Goal: Task Accomplishment & Management: Manage account settings

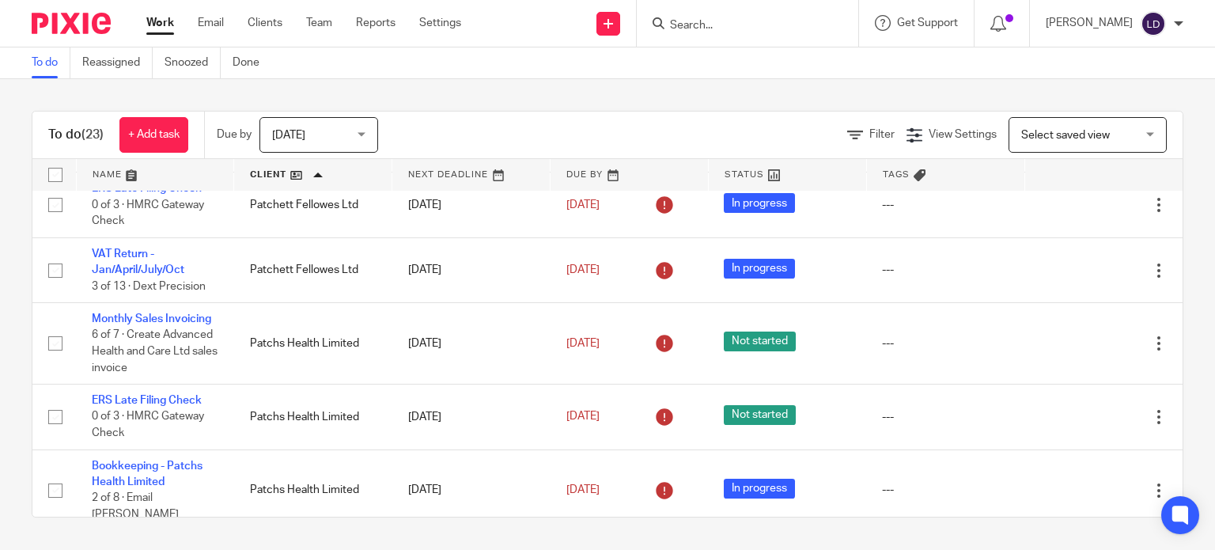
scroll to position [1351, 0]
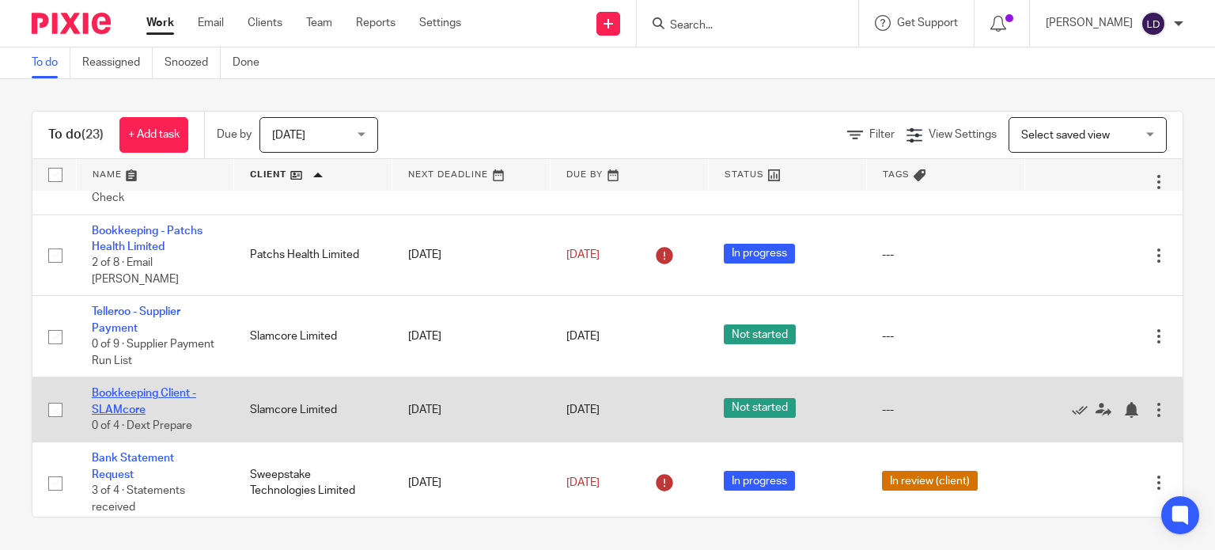
click at [137, 389] on link "Bookkeeping Client - SLAMcore" at bounding box center [144, 401] width 104 height 27
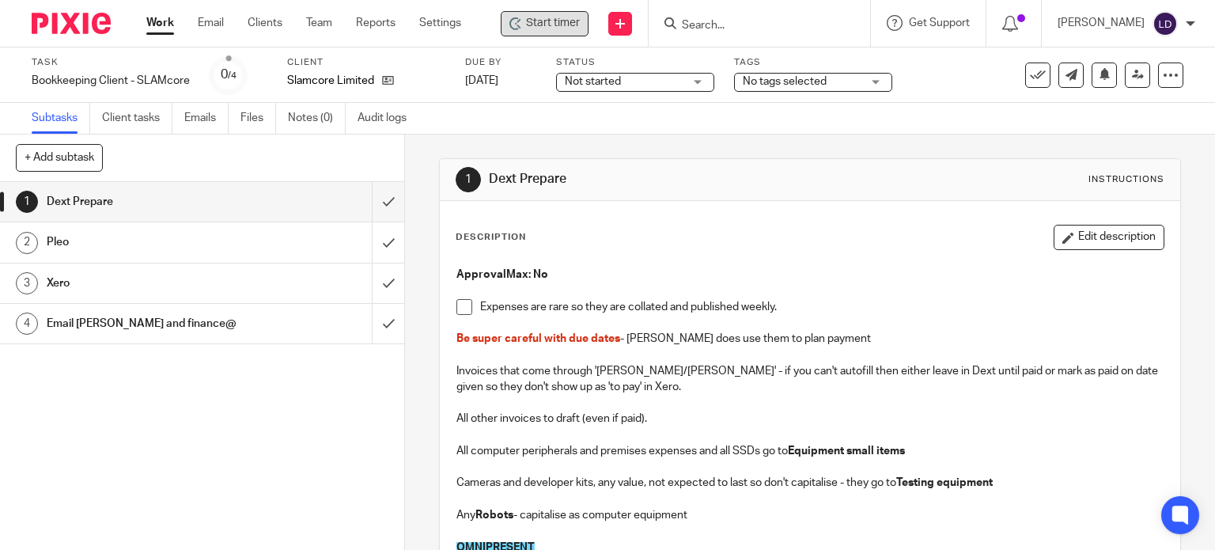
click at [532, 29] on span "Start timer" at bounding box center [553, 23] width 54 height 17
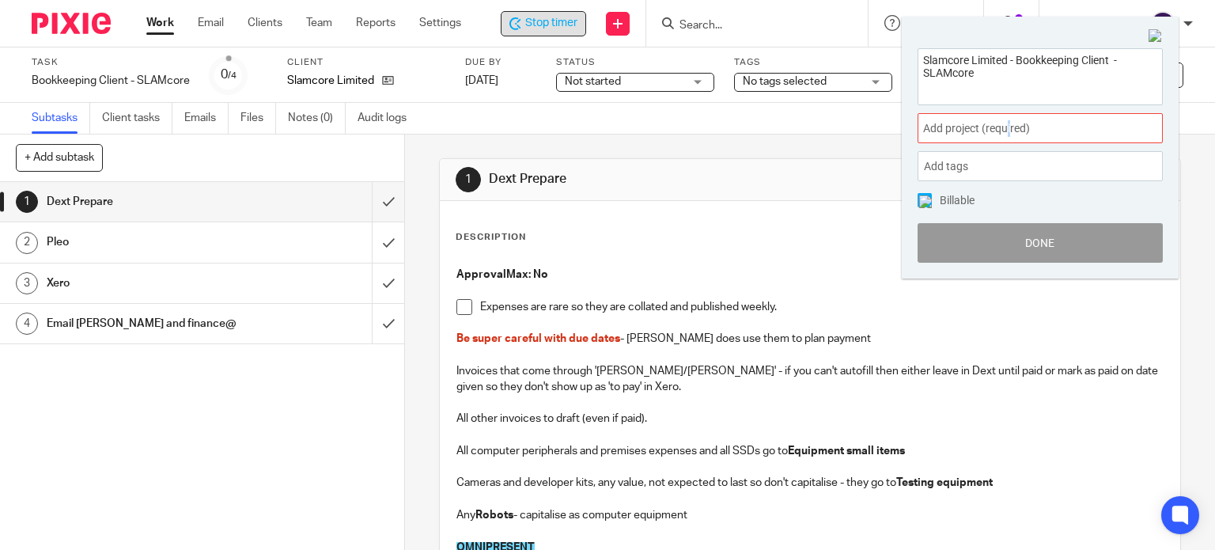
click at [1009, 136] on div "Add project (required) :" at bounding box center [1039, 128] width 245 height 30
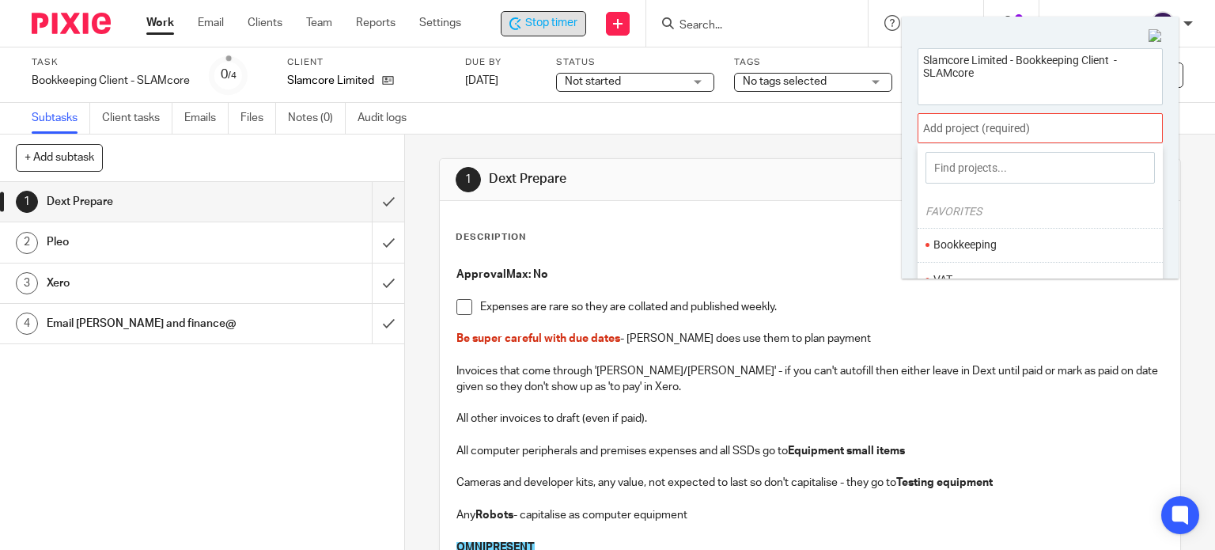
click at [997, 239] on li "Bookkeeping" at bounding box center [1036, 244] width 206 height 17
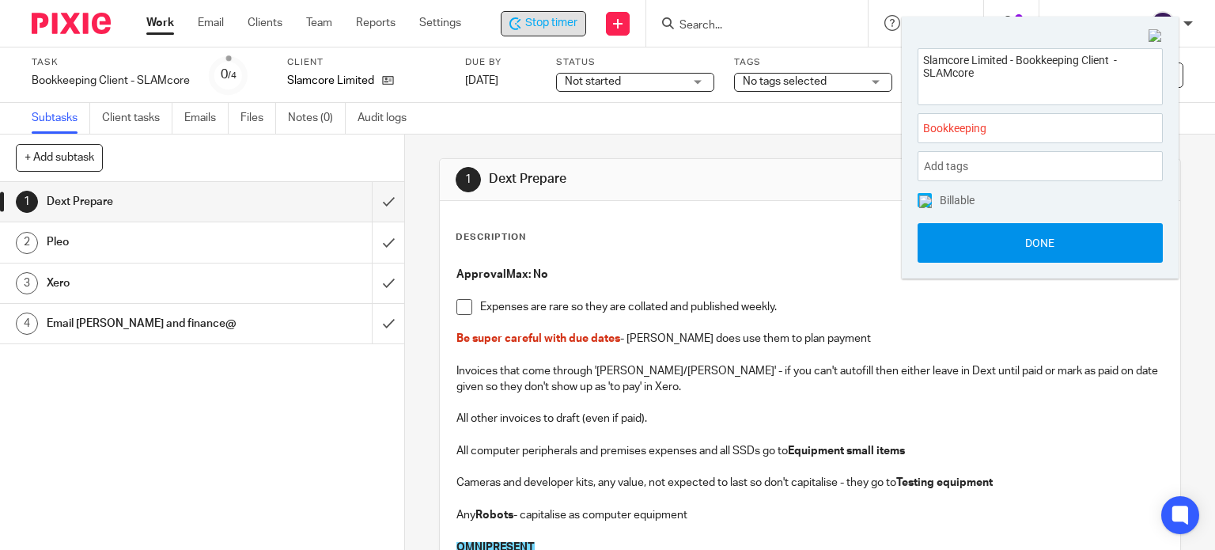
click at [997, 243] on button "Done" at bounding box center [1039, 243] width 245 height 40
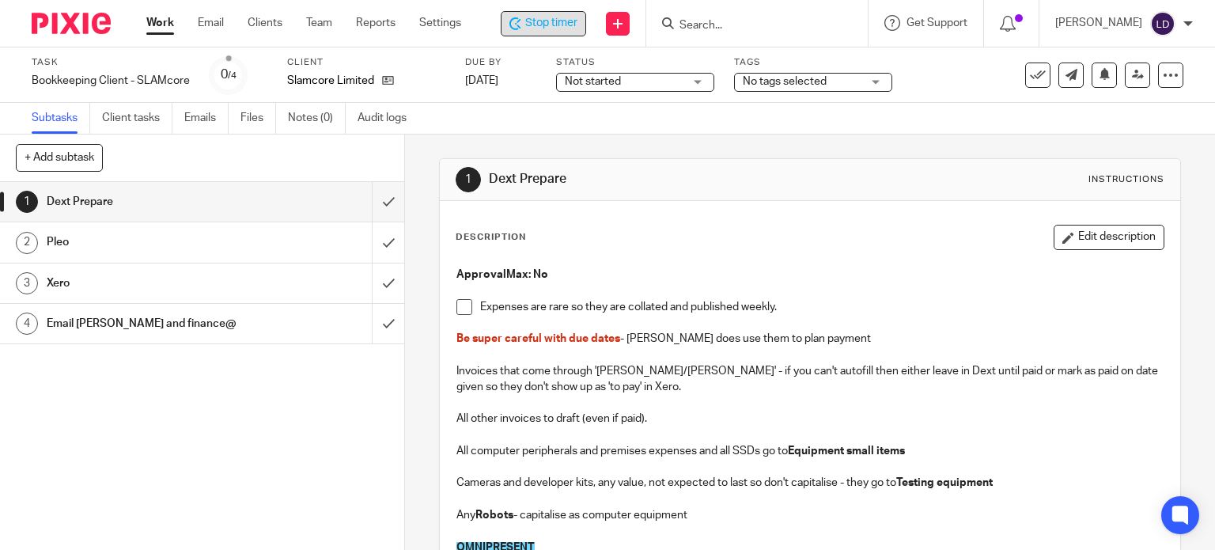
click at [552, 25] on span "Stop timer" at bounding box center [551, 23] width 52 height 17
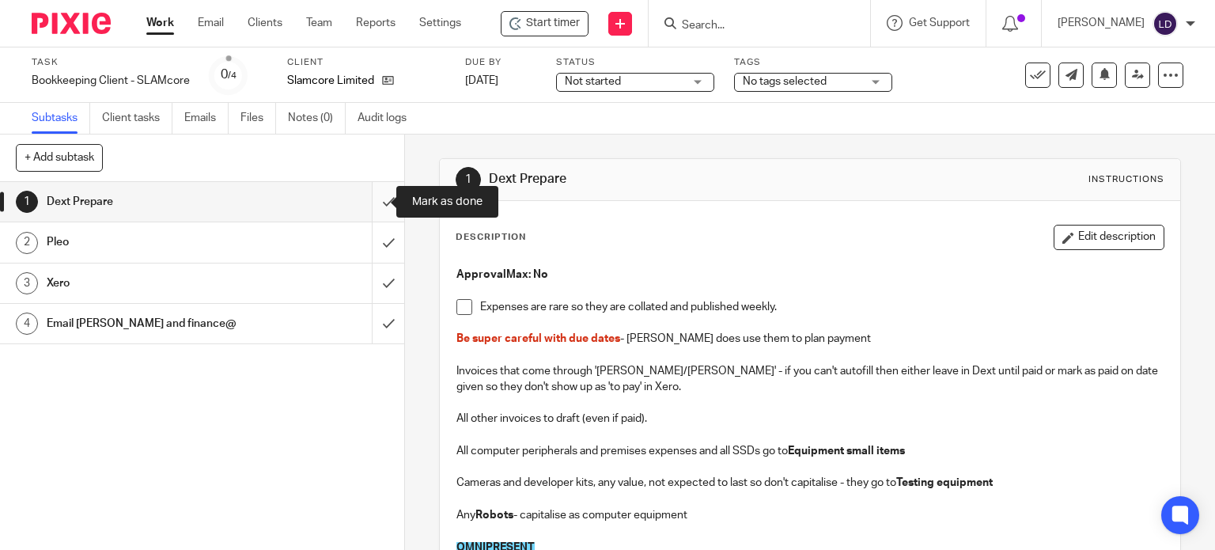
click at [380, 202] on input "submit" at bounding box center [202, 202] width 404 height 40
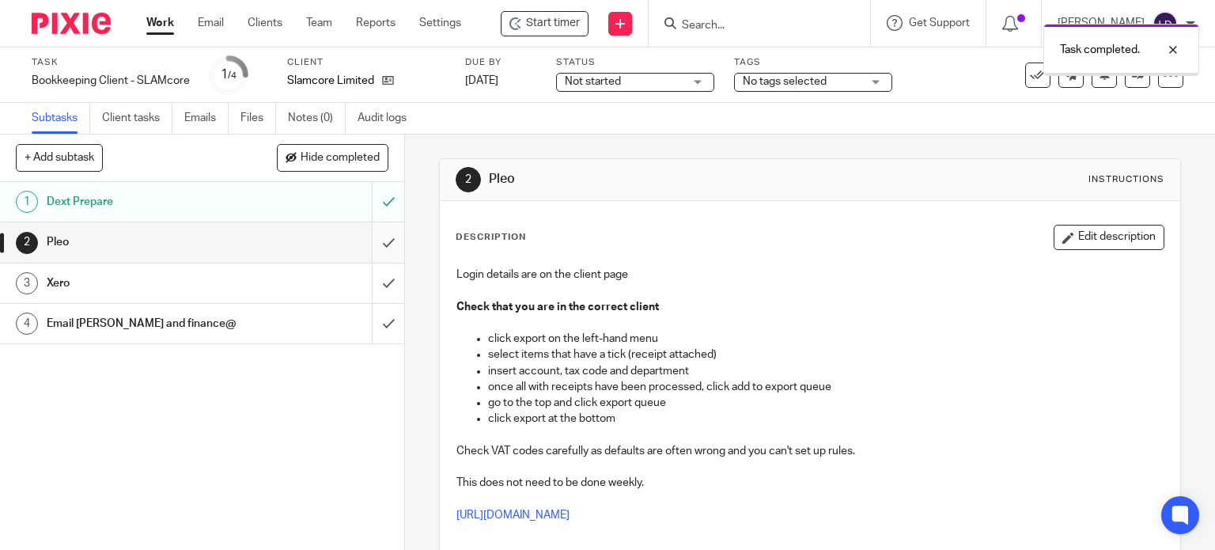
click at [359, 244] on input "submit" at bounding box center [202, 242] width 404 height 40
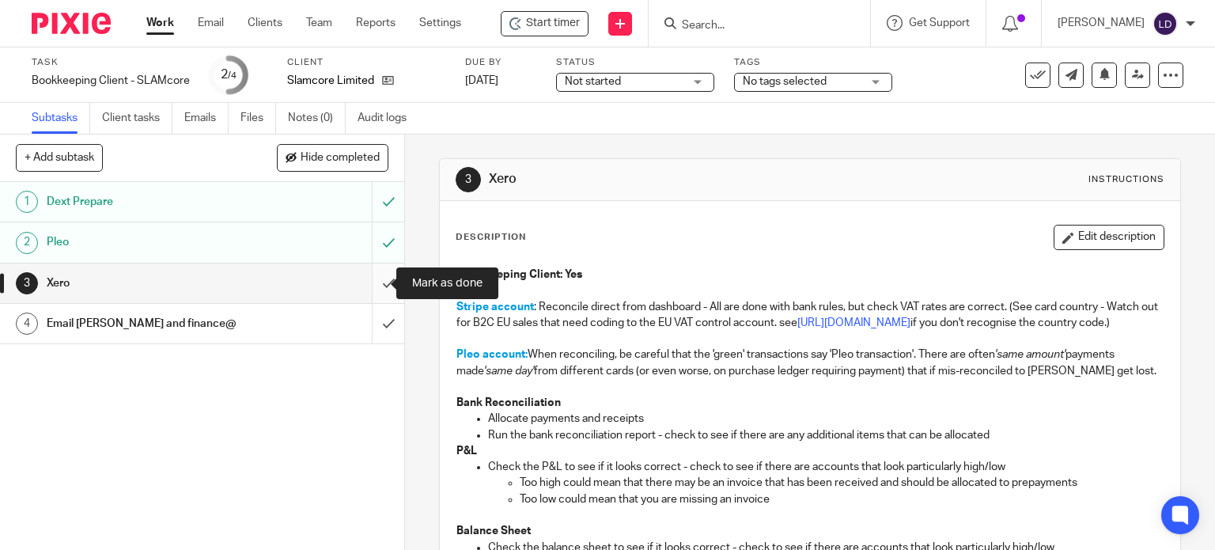
click at [378, 287] on input "submit" at bounding box center [202, 283] width 404 height 40
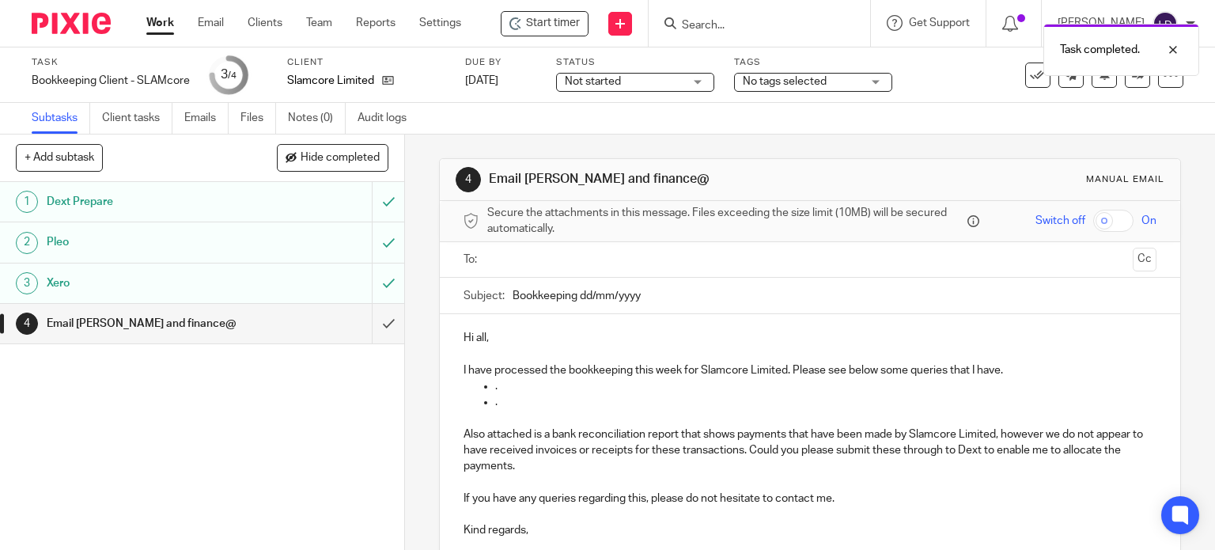
click at [530, 266] on input "text" at bounding box center [809, 260] width 633 height 18
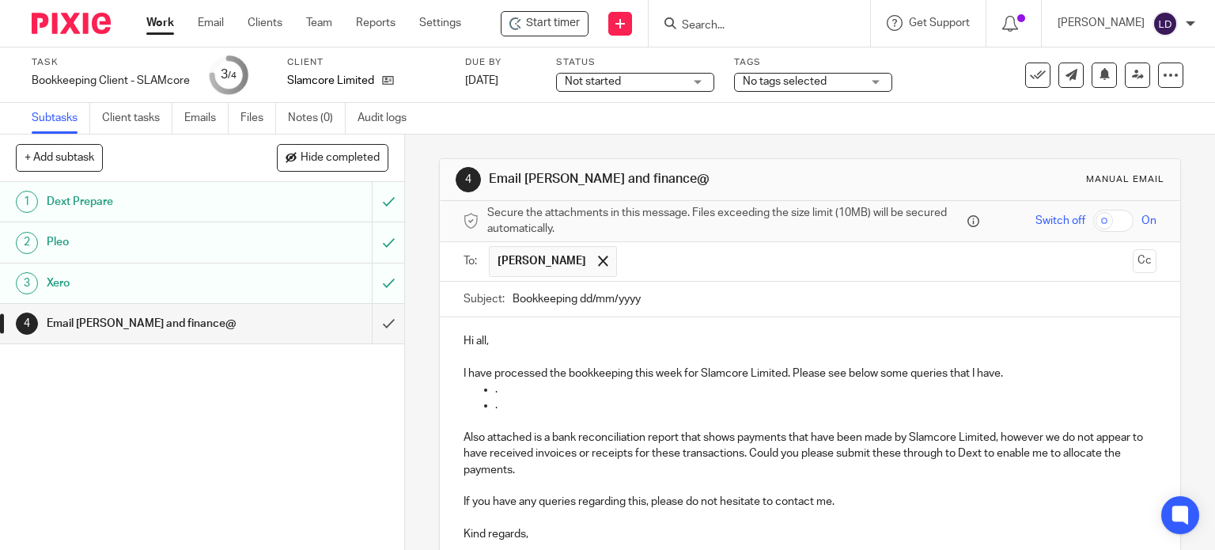
click at [633, 259] on input "text" at bounding box center [875, 261] width 501 height 31
click at [776, 267] on input "text" at bounding box center [946, 261] width 361 height 31
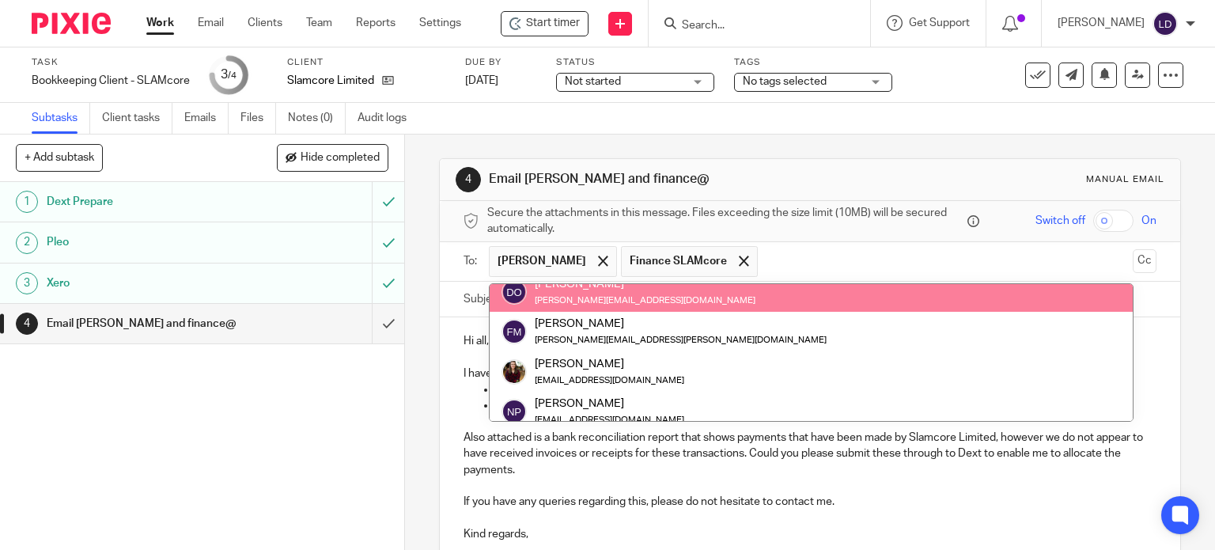
scroll to position [119, 0]
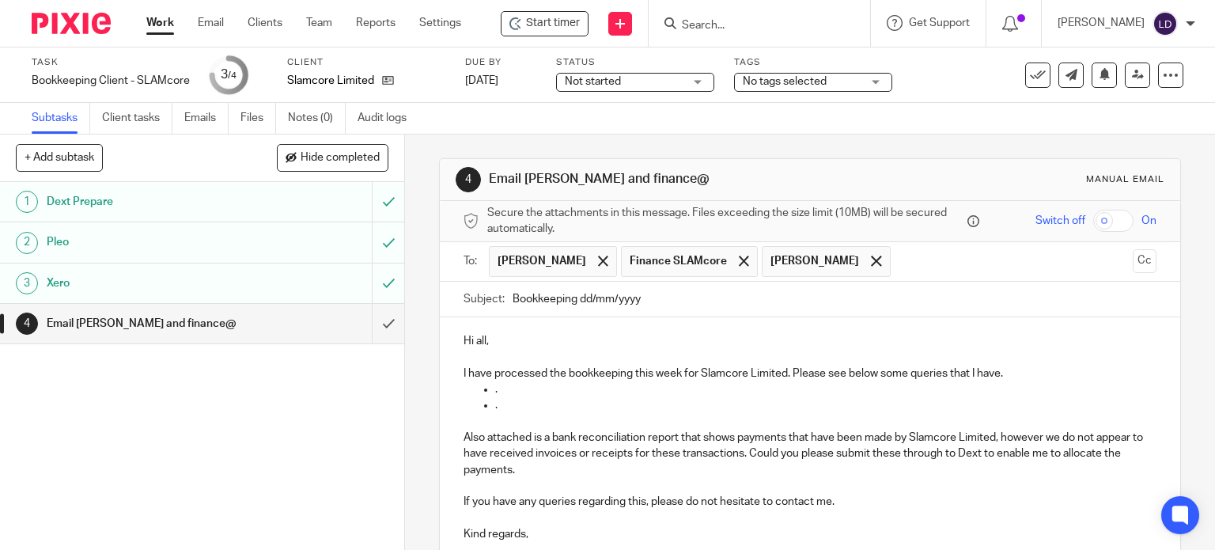
click at [898, 265] on input "text" at bounding box center [1012, 261] width 228 height 31
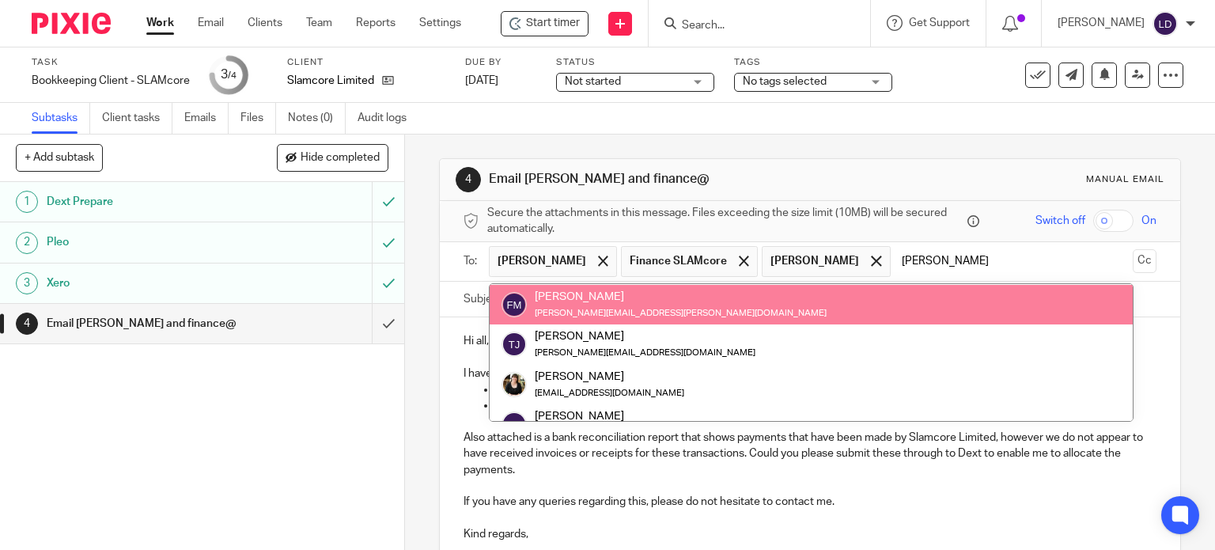
scroll to position [0, 0]
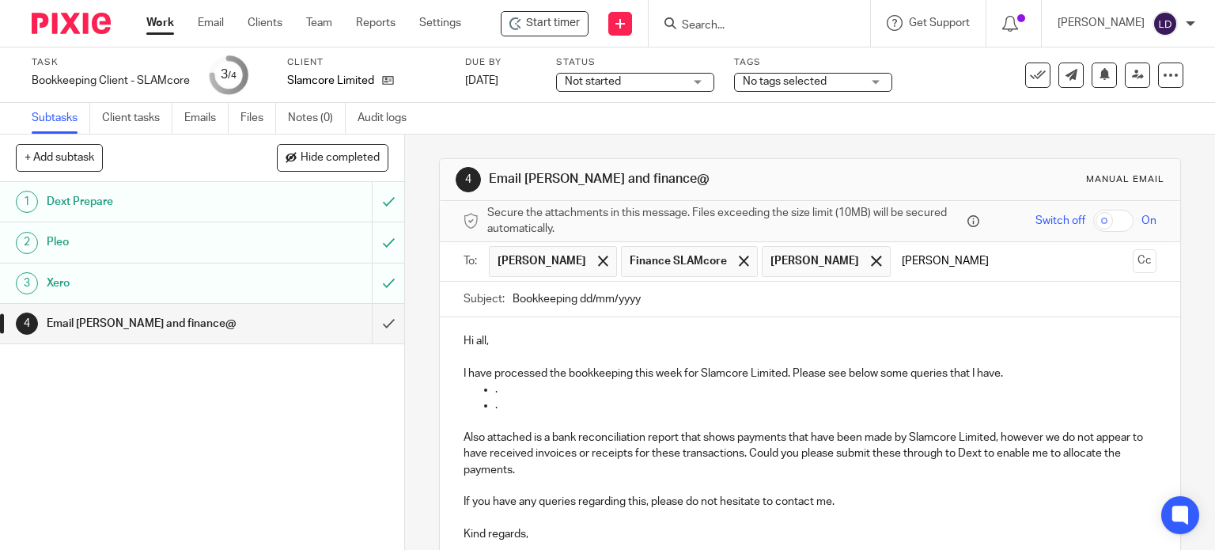
type input "amy"
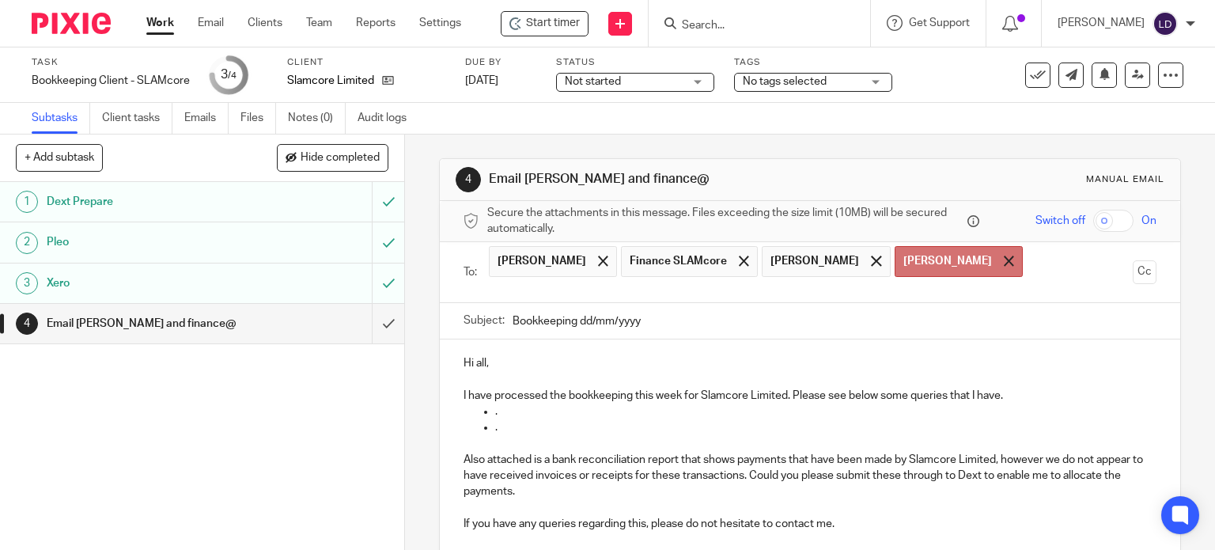
click at [1004, 259] on span at bounding box center [1009, 260] width 10 height 10
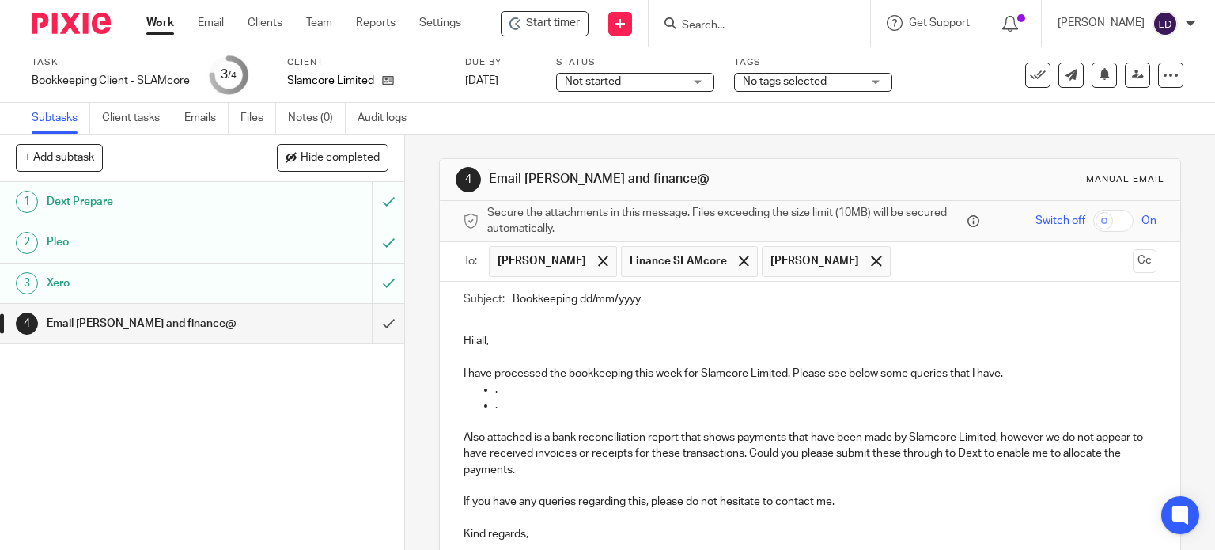
click at [960, 254] on input "text" at bounding box center [1012, 261] width 228 height 31
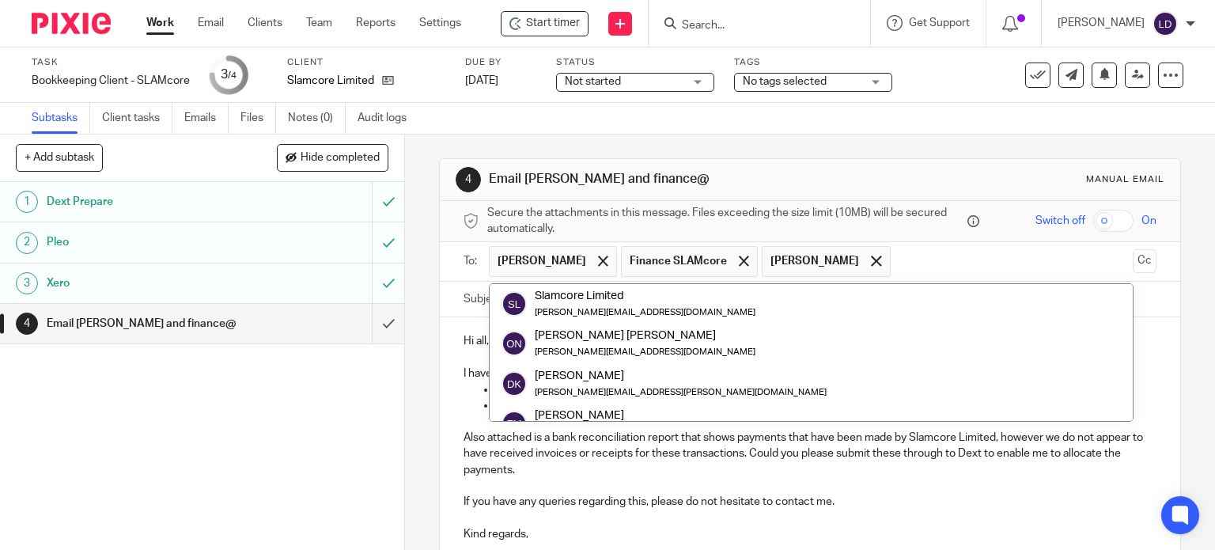
paste input "amy.playfair@slamcore.com"
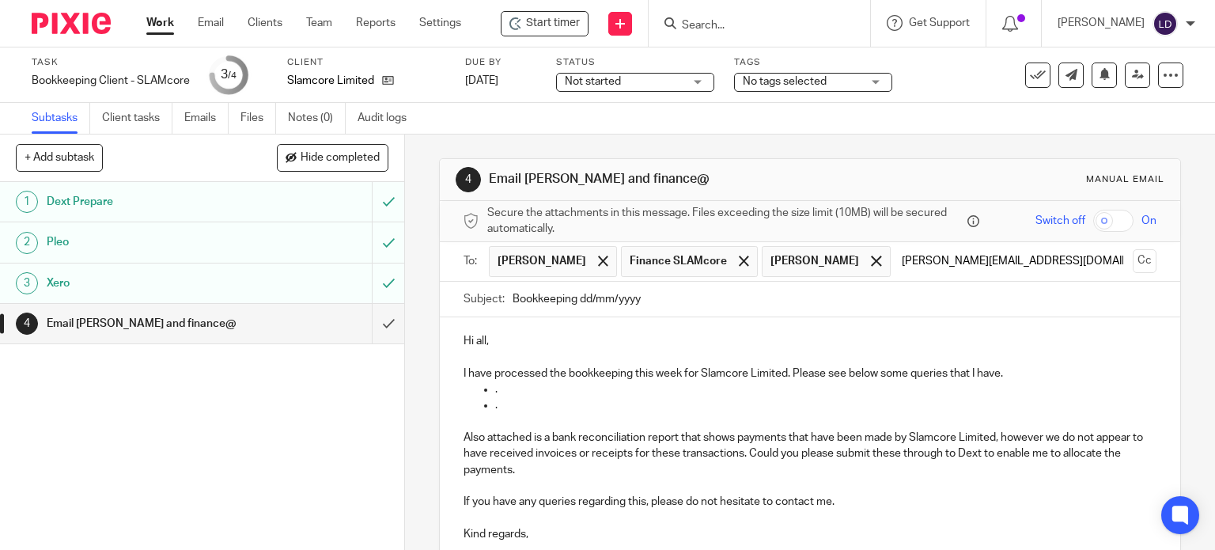
type input "amy.playfair@slamcore.com"
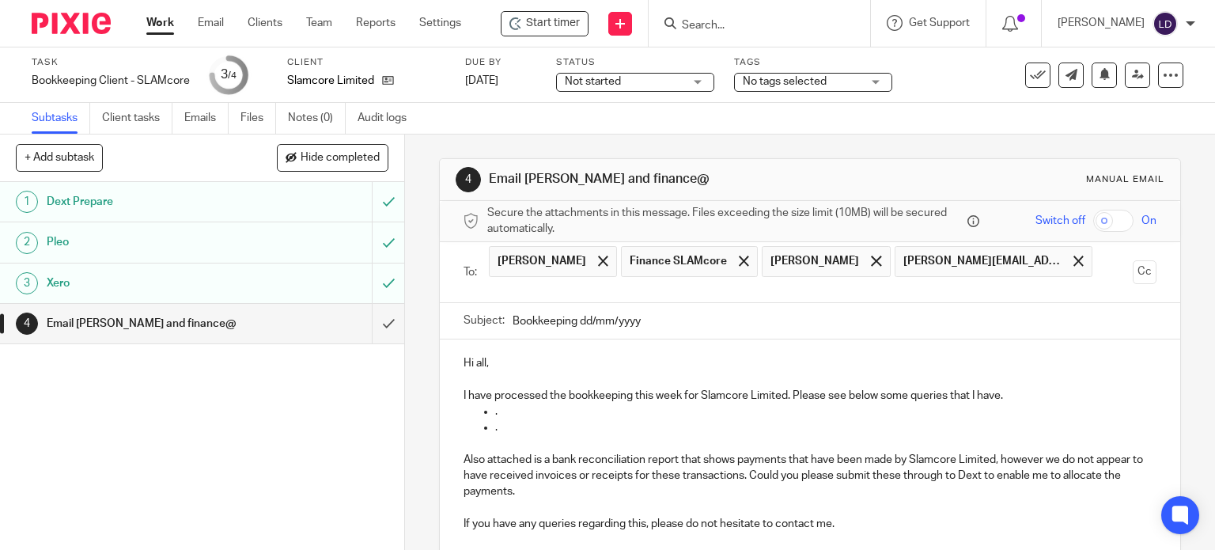
click at [1180, 310] on div "4 Email Eleanore, Mitch, Amy and finance@ Manual email Secure the attachments i…" at bounding box center [810, 341] width 810 height 415
drag, startPoint x: 658, startPoint y: 325, endPoint x: 577, endPoint y: 325, distance: 80.7
click at [577, 325] on input "Bookkeeping dd/mm/yyyy" at bounding box center [834, 321] width 645 height 36
type input "Bookkeeping 15.08.25"
click at [1161, 325] on div "4 Email Eleanore, Mitch, Amy and finance@ Manual email Secure the attachments i…" at bounding box center [810, 341] width 810 height 415
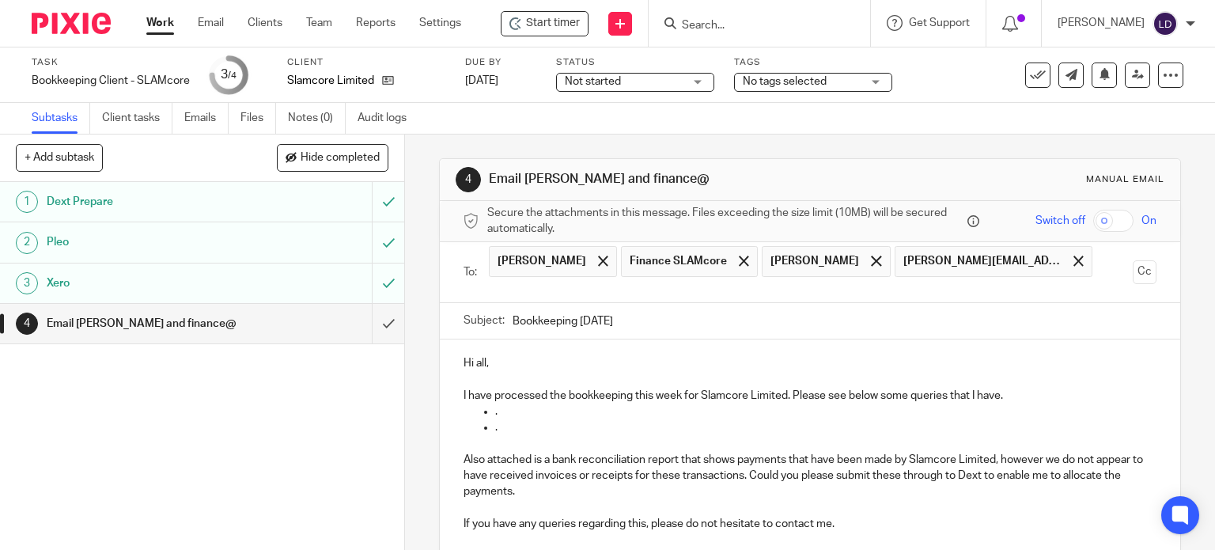
click at [1008, 388] on p "I have processed the bookkeeping this week for Slamcore Limited. Please see bel…" at bounding box center [810, 396] width 694 height 16
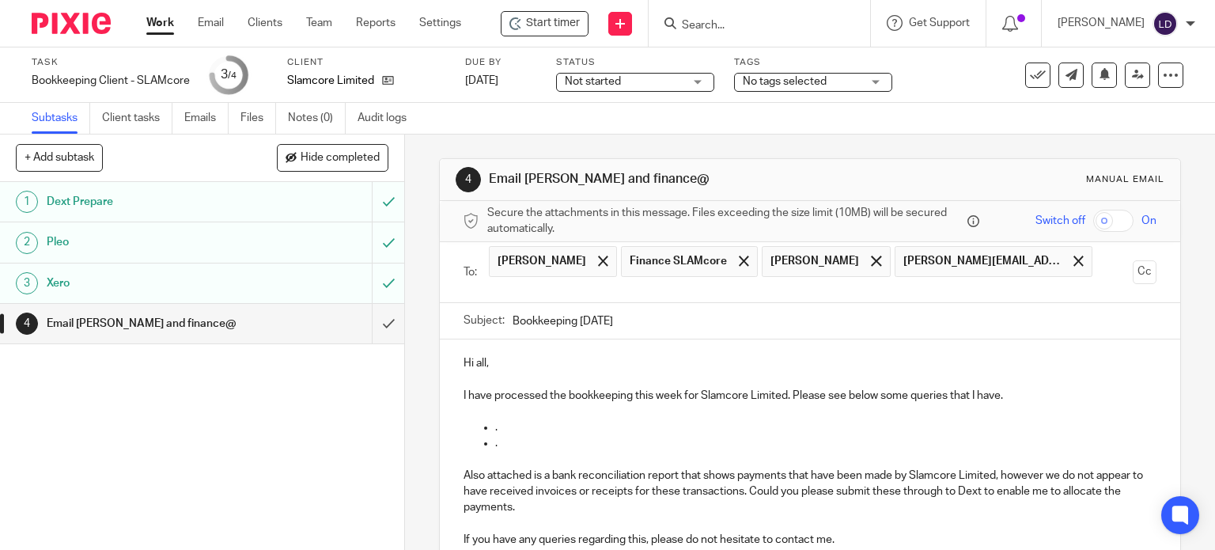
click at [789, 395] on p "I have processed the bookkeeping this week for Slamcore Limited. Please see bel…" at bounding box center [810, 396] width 694 height 16
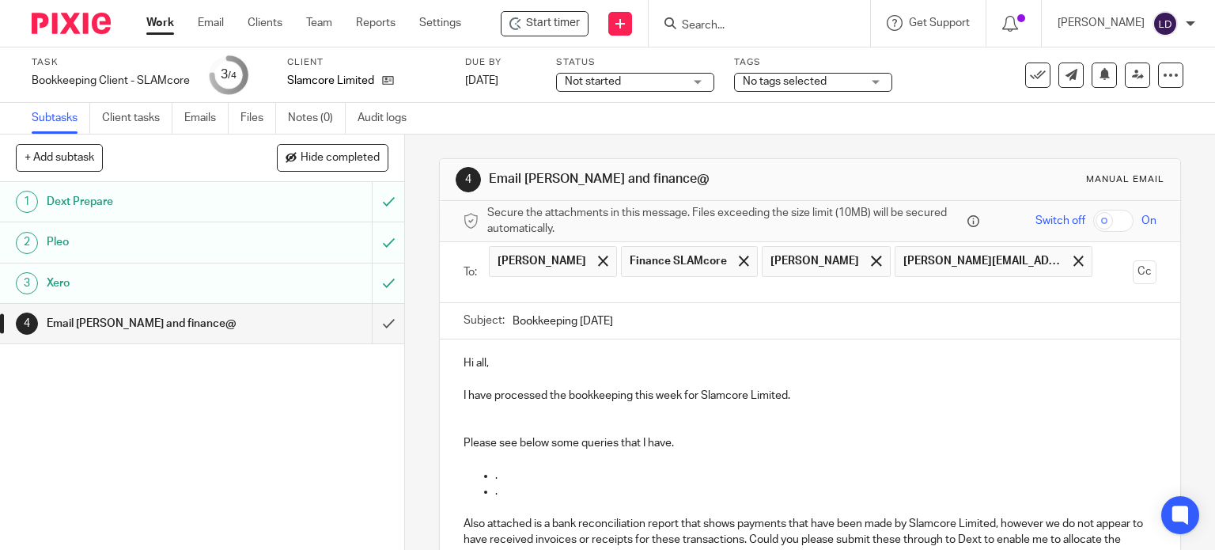
click at [805, 391] on p "I have processed the bookkeeping this week for Slamcore Limited." at bounding box center [810, 396] width 694 height 16
drag, startPoint x: 791, startPoint y: 395, endPoint x: 1095, endPoint y: 410, distance: 304.1
click at [1095, 410] on div "Hi all, I have processed the bookkeeping this week for Slamcore Limited. Please…" at bounding box center [810, 505] width 741 height 332
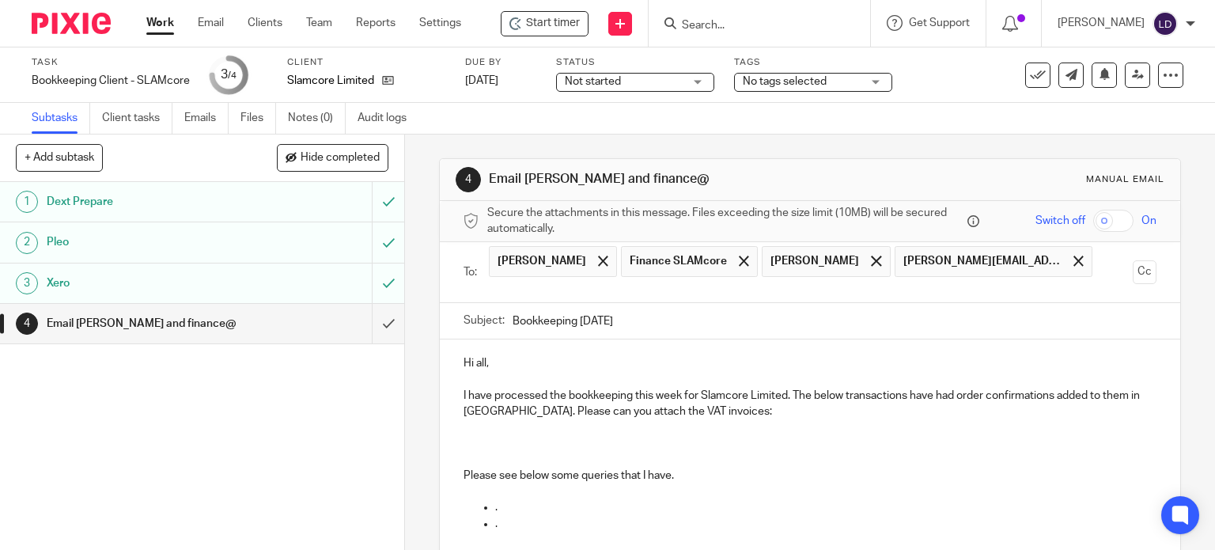
click at [475, 439] on p at bounding box center [810, 443] width 694 height 16
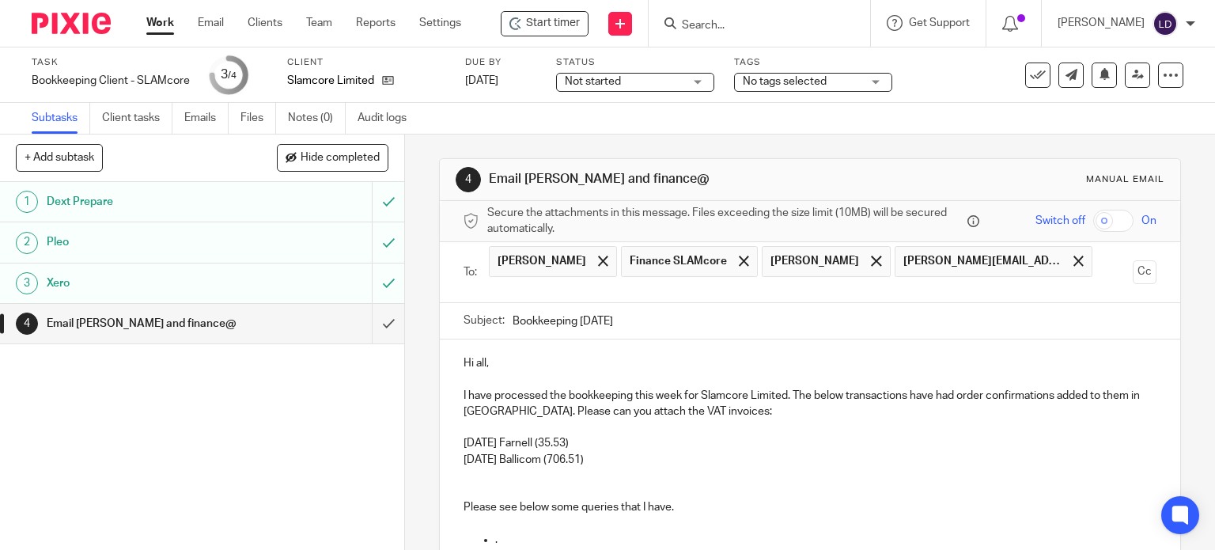
click at [623, 458] on p "09 Aug Ballicom (706.51)" at bounding box center [810, 460] width 694 height 16
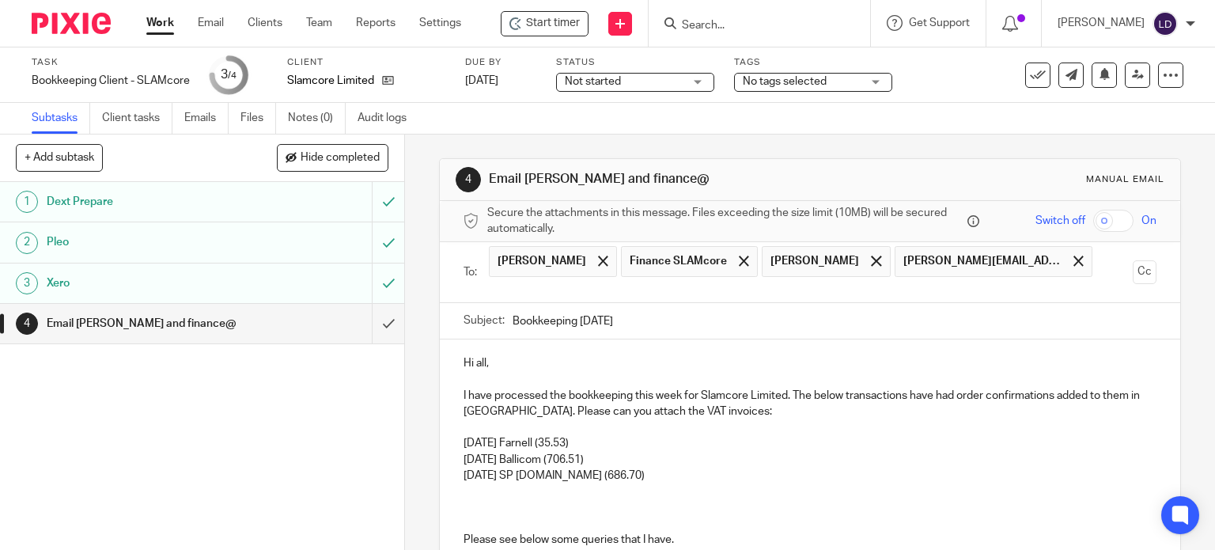
click at [677, 478] on p "13 Aug SP COMMSRACK.CO.UK (686.70)" at bounding box center [810, 475] width 694 height 16
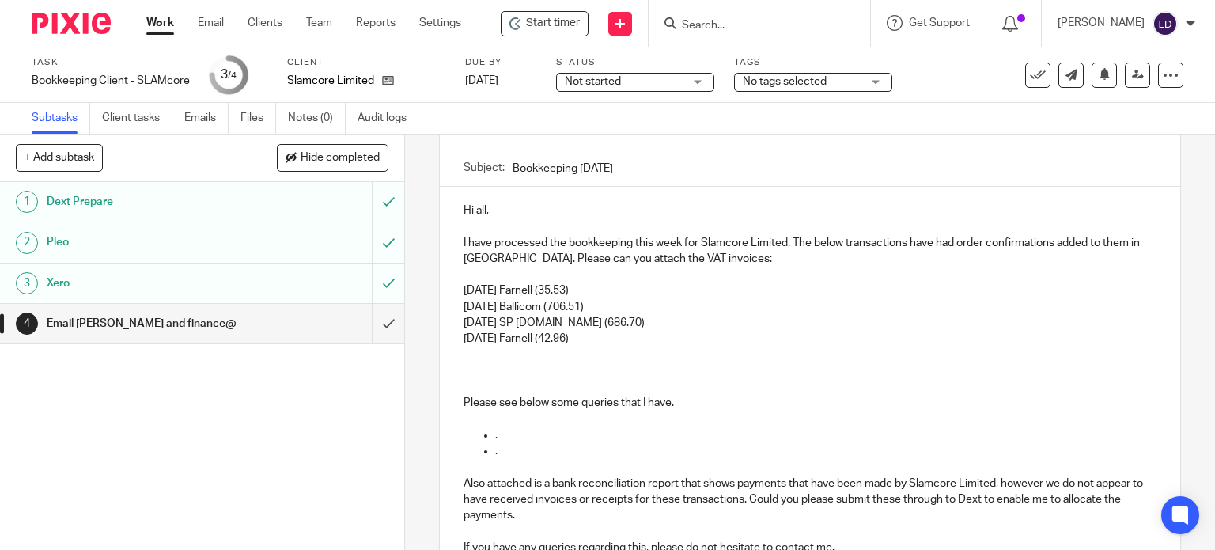
scroll to position [263, 0]
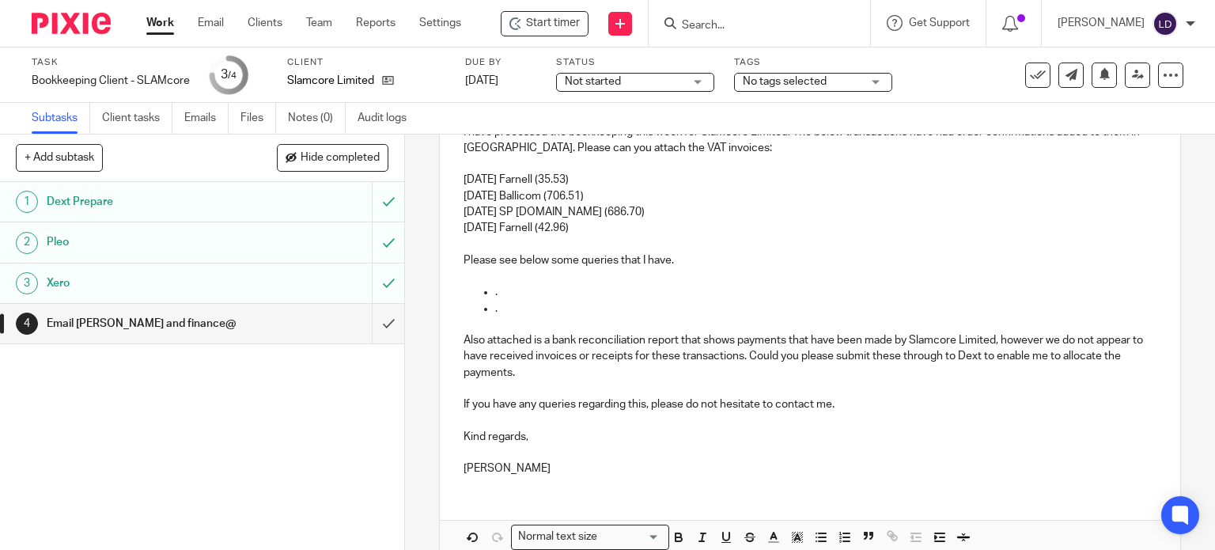
click at [579, 260] on p "Please see below some queries that I have." at bounding box center [810, 260] width 694 height 16
click at [574, 289] on p "." at bounding box center [826, 292] width 662 height 16
click at [730, 259] on p "Please see below some other queries that I have." at bounding box center [810, 260] width 694 height 16
click at [661, 286] on p "." at bounding box center [826, 292] width 662 height 16
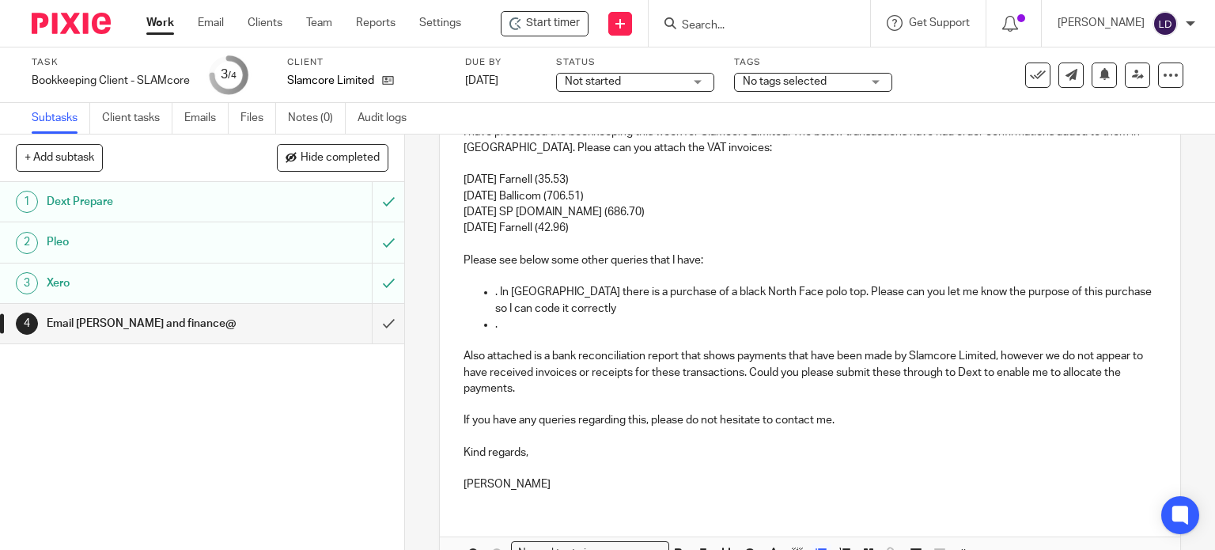
click at [591, 316] on p "." at bounding box center [826, 324] width 662 height 16
drag, startPoint x: 532, startPoint y: 325, endPoint x: 460, endPoint y: 327, distance: 72.0
click at [463, 327] on ul ". Please can you send" at bounding box center [810, 324] width 694 height 16
click at [611, 322] on p ". Please can you send" at bounding box center [826, 324] width 662 height 16
click at [598, 318] on p ". Please can you send" at bounding box center [826, 324] width 662 height 16
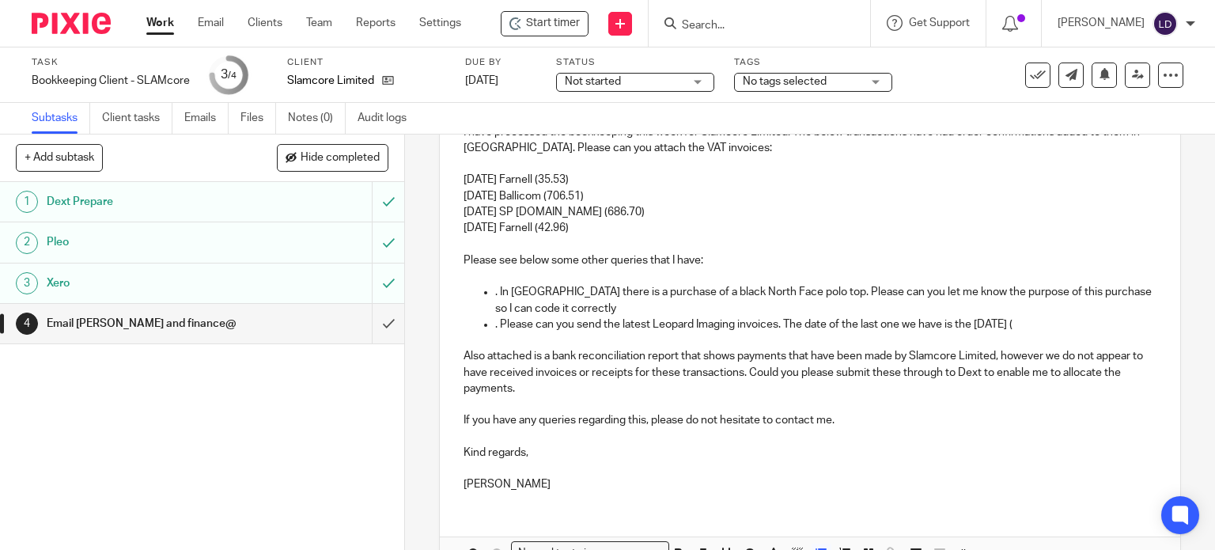
click at [1037, 322] on p ". Please can you send the latest Leopard Imaging invoices. The date of the last…" at bounding box center [826, 324] width 662 height 16
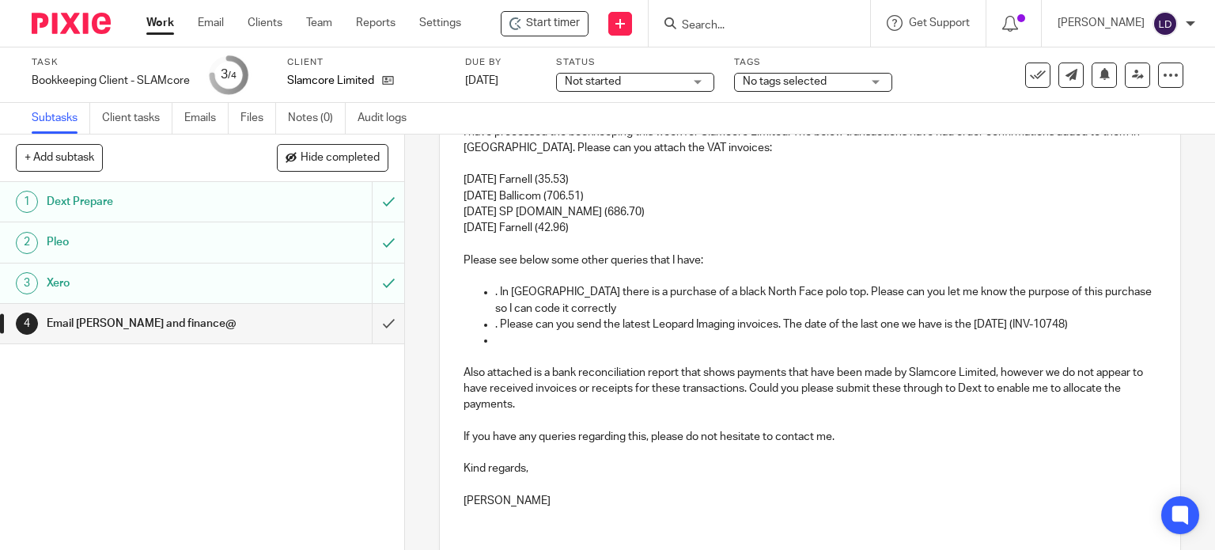
click at [527, 338] on p at bounding box center [826, 340] width 662 height 16
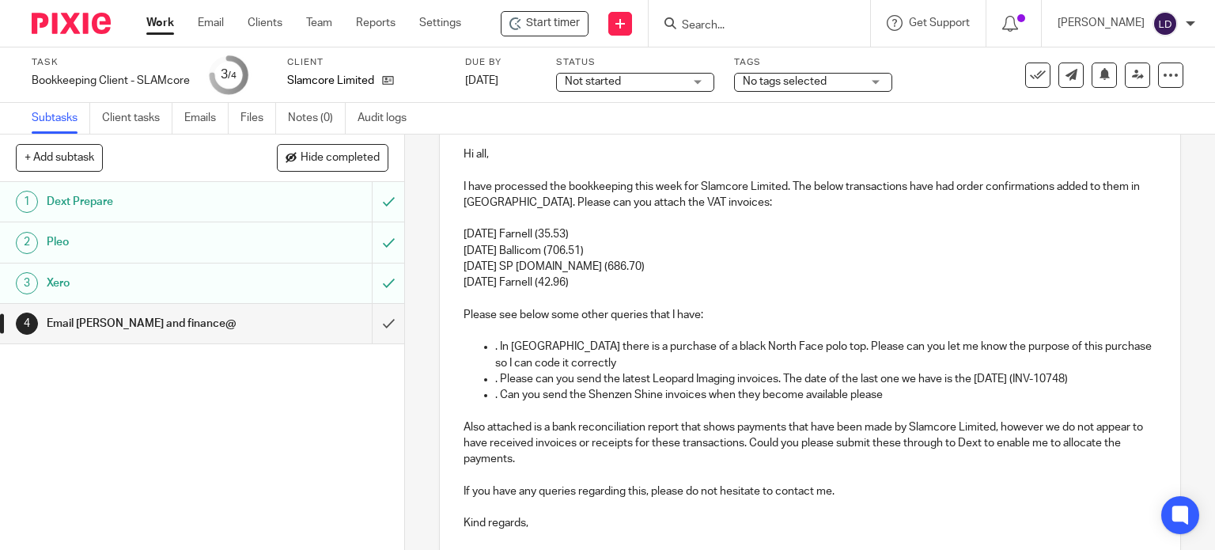
scroll to position [373, 0]
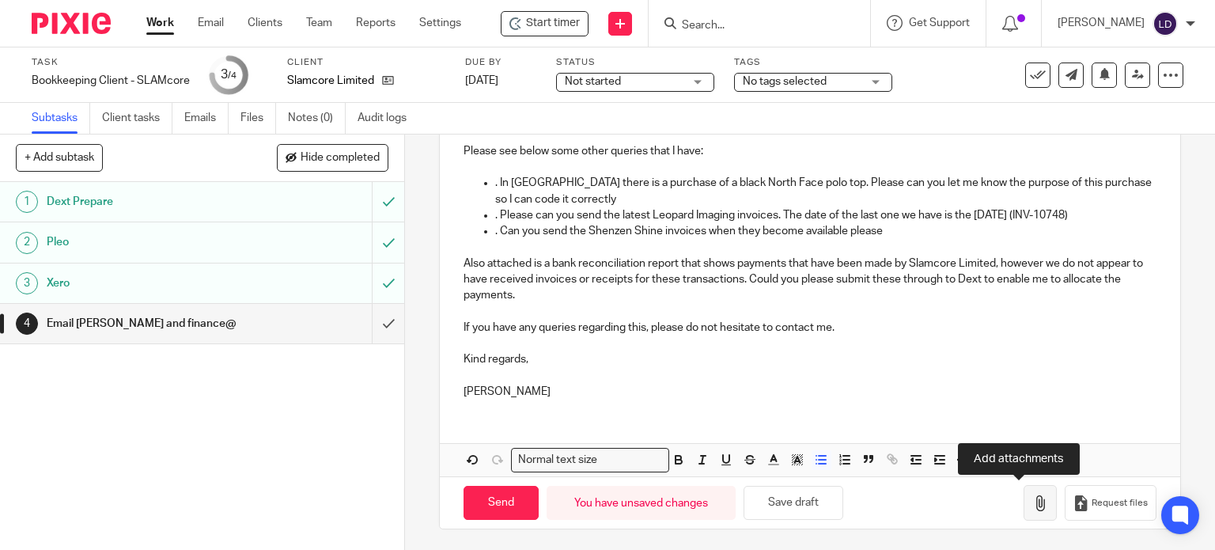
click at [1023, 499] on button "button" at bounding box center [1039, 503] width 33 height 36
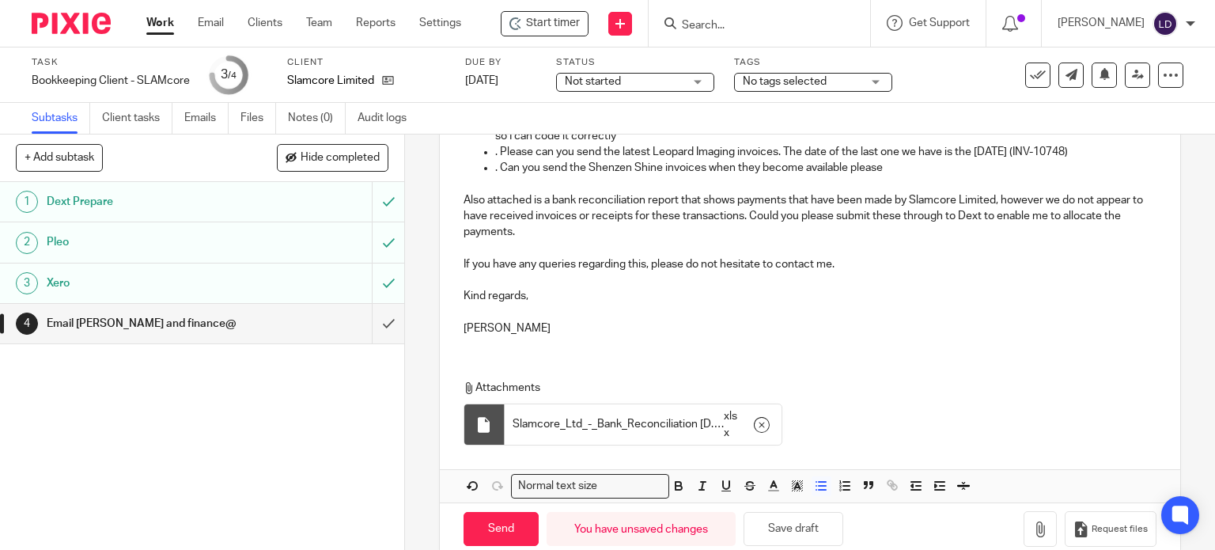
scroll to position [462, 0]
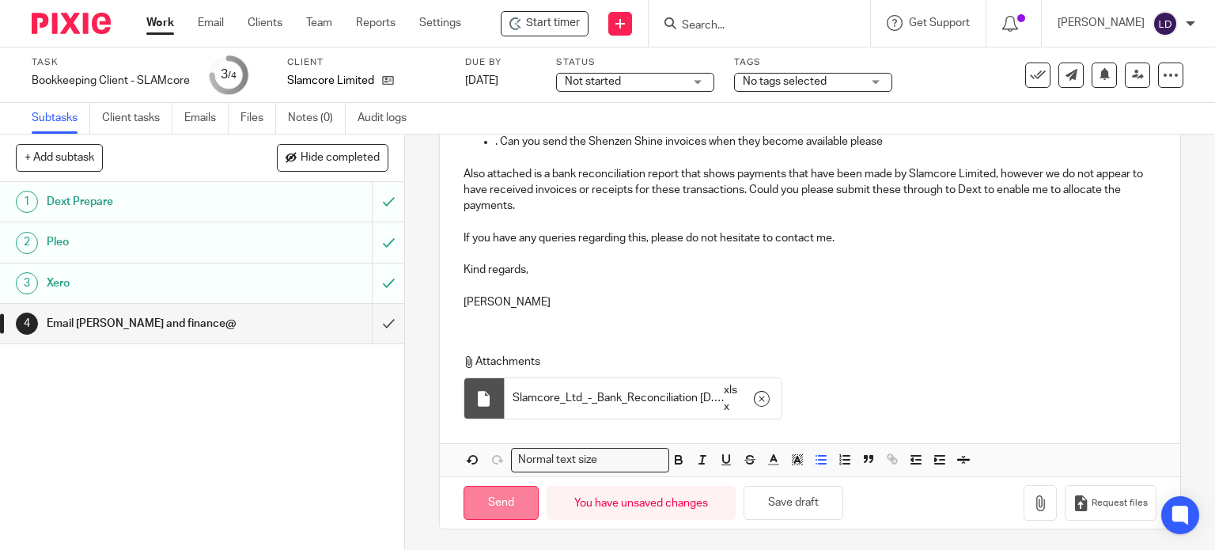
click at [494, 496] on input "Send" at bounding box center [500, 503] width 75 height 34
type input "Sent"
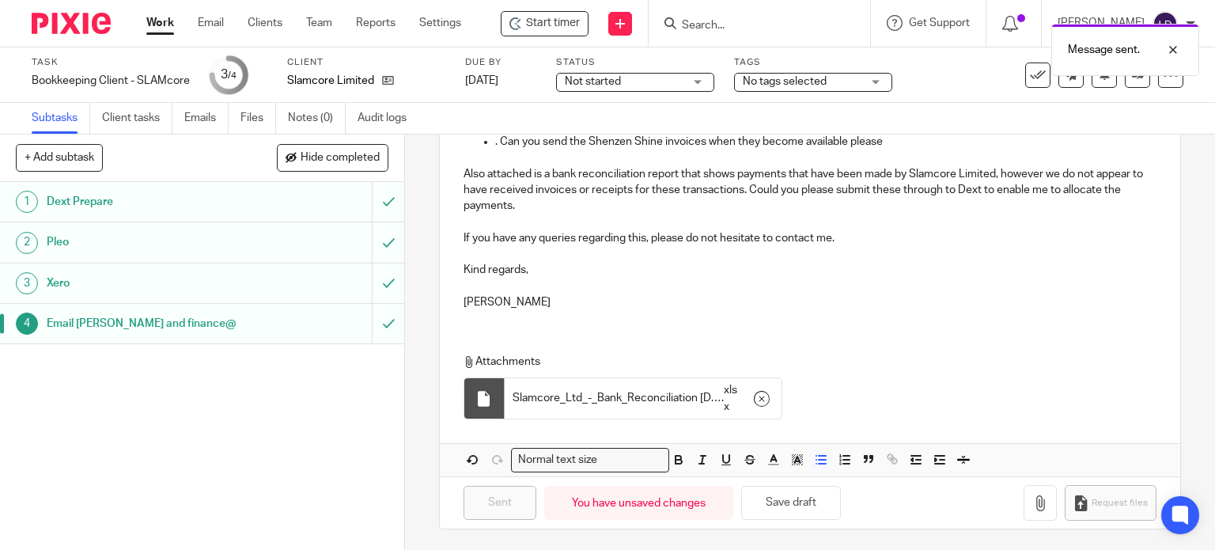
click at [168, 26] on link "Work" at bounding box center [160, 23] width 28 height 16
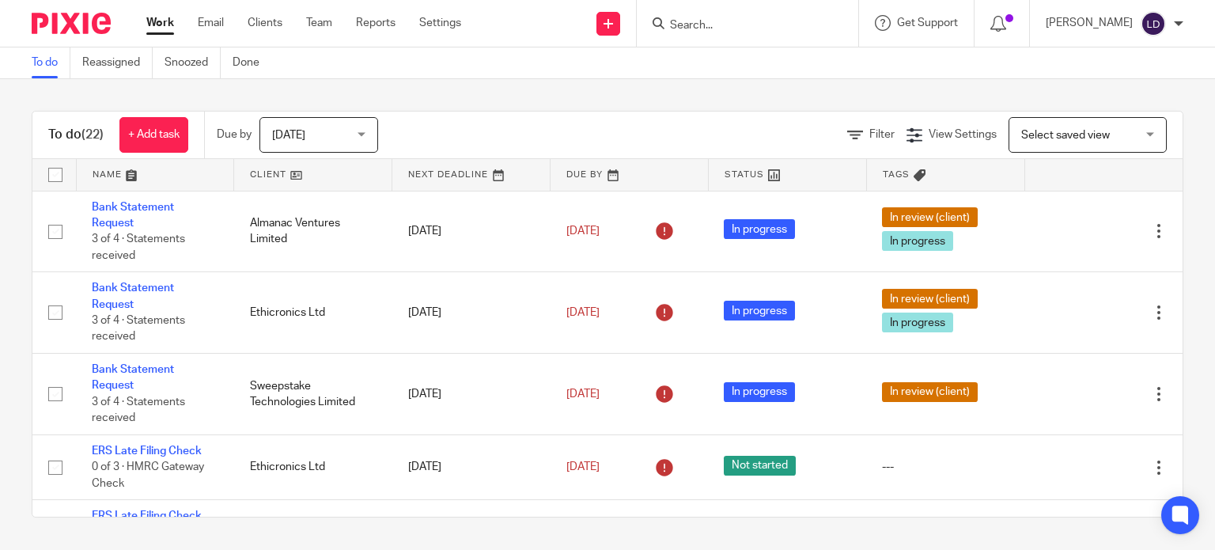
click at [291, 179] on link at bounding box center [312, 175] width 157 height 32
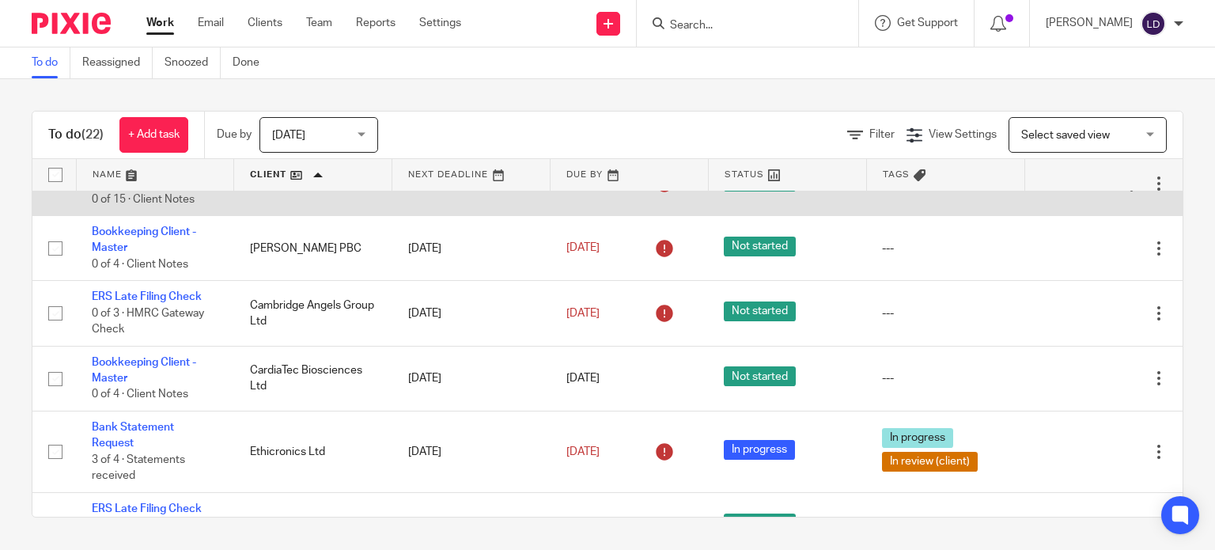
scroll to position [395, 0]
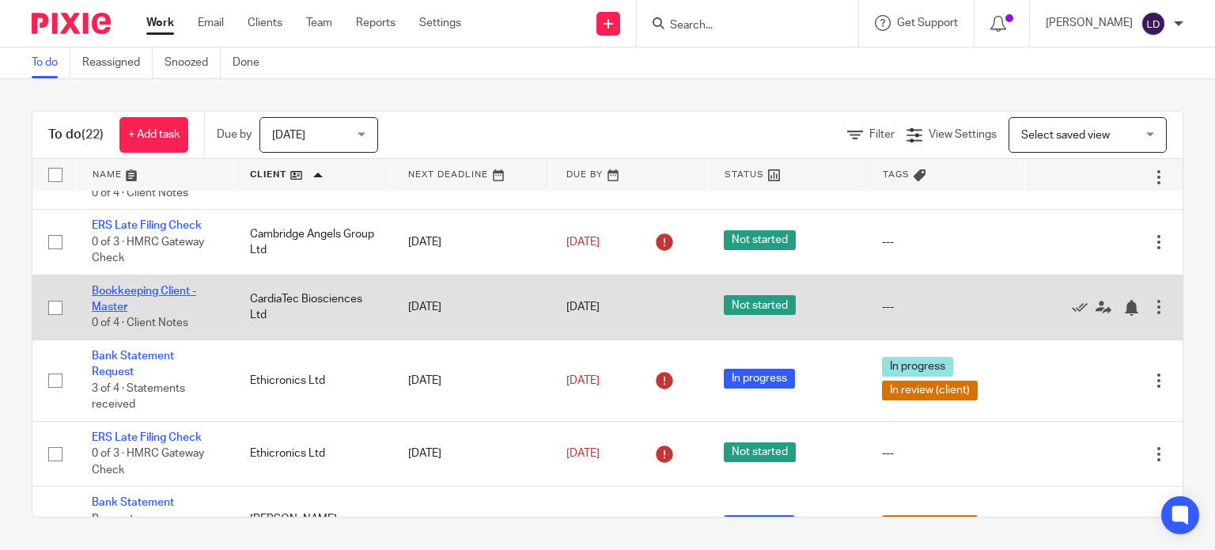
click at [156, 293] on link "Bookkeeping Client - Master" at bounding box center [144, 299] width 104 height 27
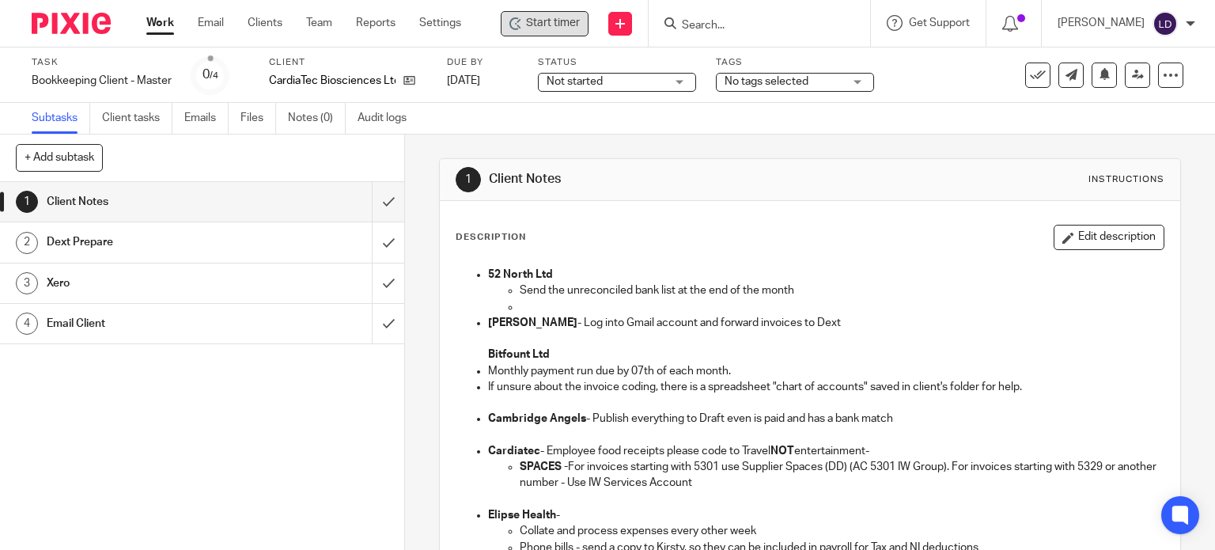
click at [543, 28] on span "Start timer" at bounding box center [553, 23] width 54 height 17
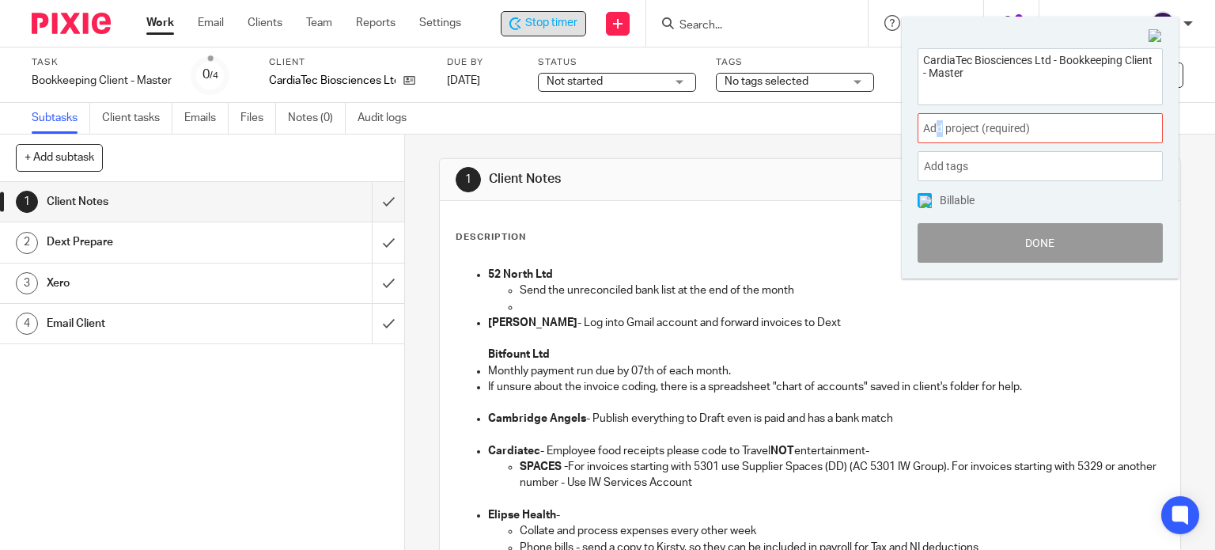
click at [940, 132] on span "Add project (required) :" at bounding box center [1022, 128] width 199 height 17
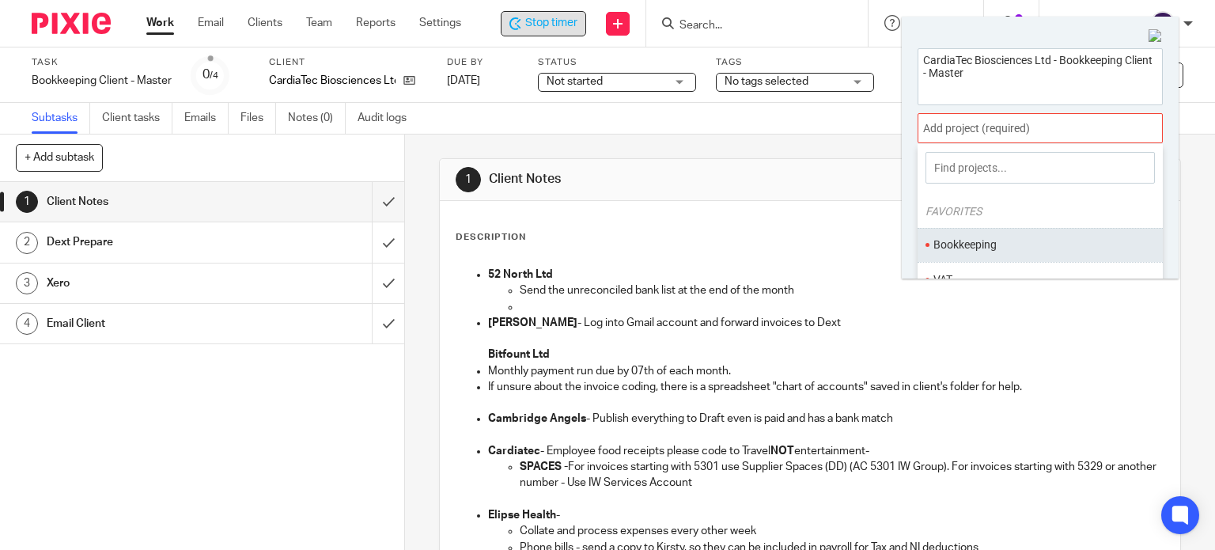
click at [972, 248] on li "Bookkeeping" at bounding box center [1036, 244] width 206 height 17
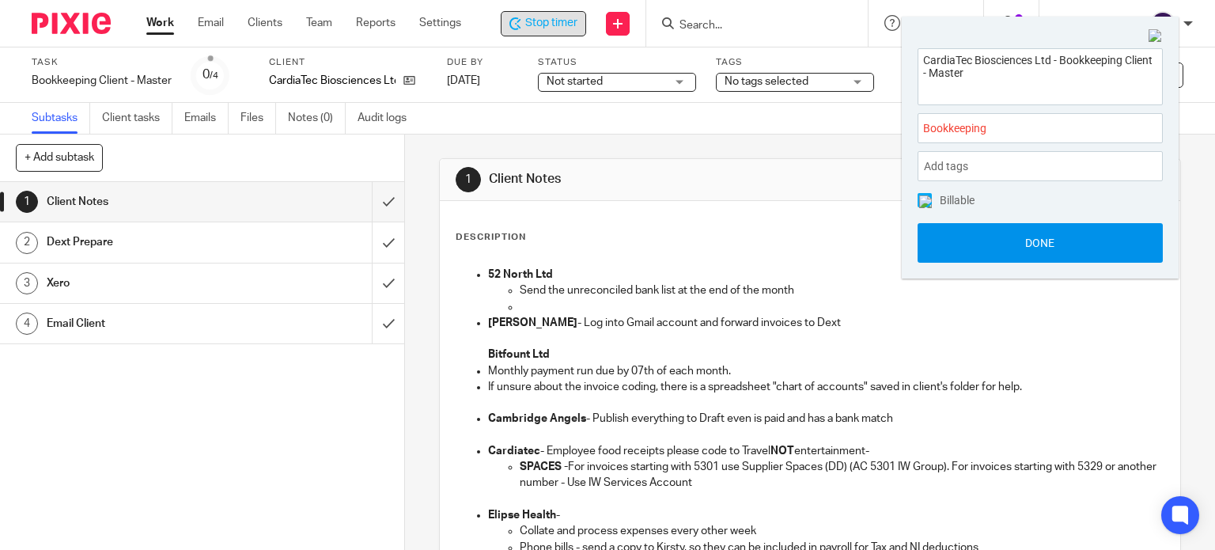
click at [970, 260] on button "Done" at bounding box center [1039, 243] width 245 height 40
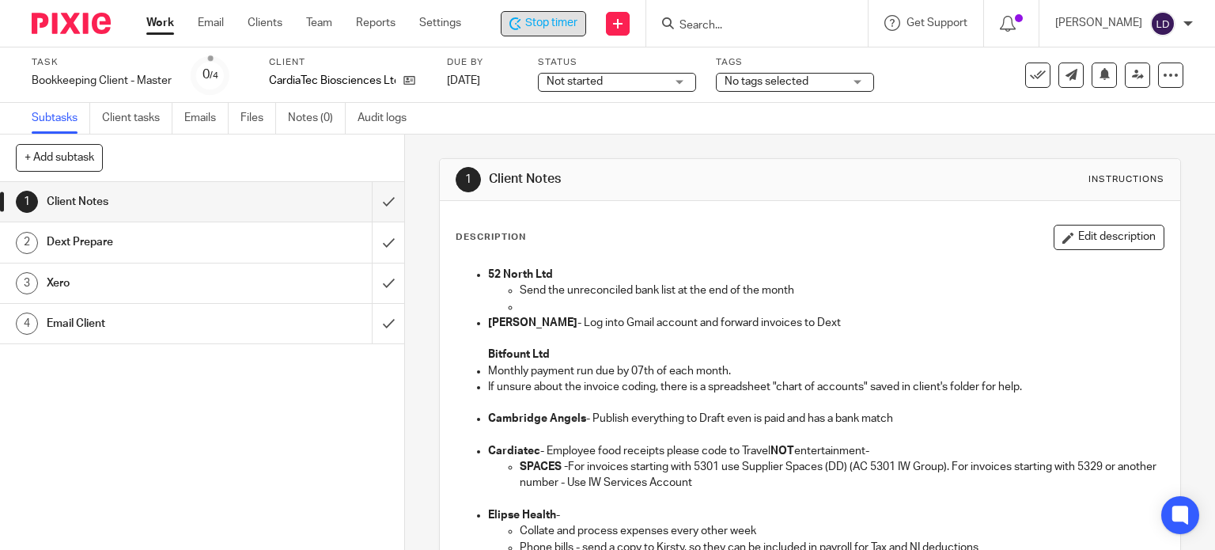
click at [661, 78] on span "Not started" at bounding box center [605, 82] width 119 height 17
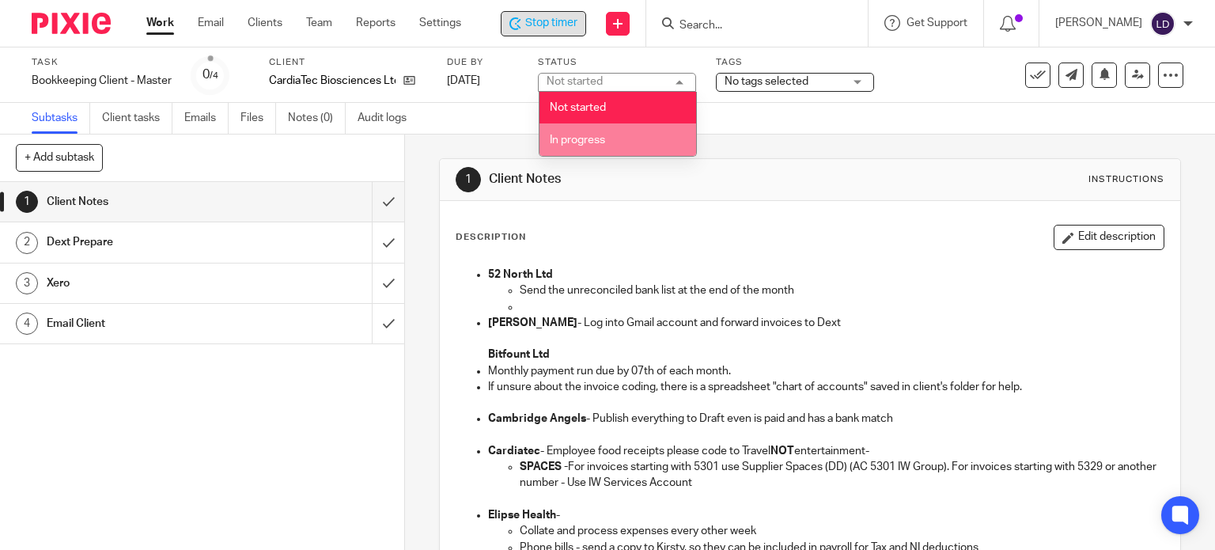
click at [659, 132] on li "In progress" at bounding box center [617, 139] width 157 height 32
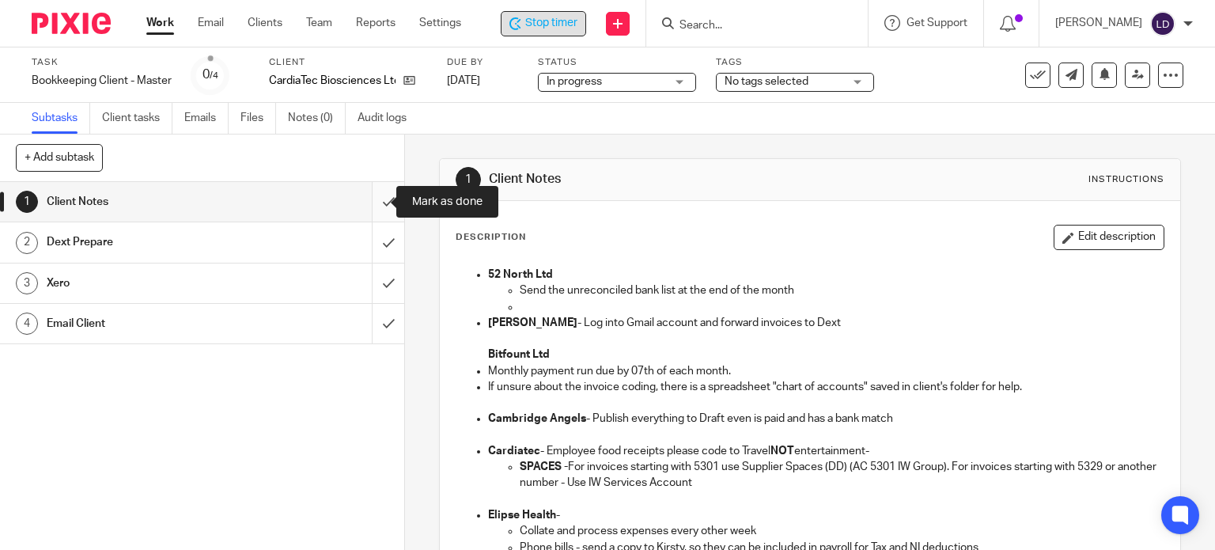
click at [373, 202] on input "submit" at bounding box center [202, 202] width 404 height 40
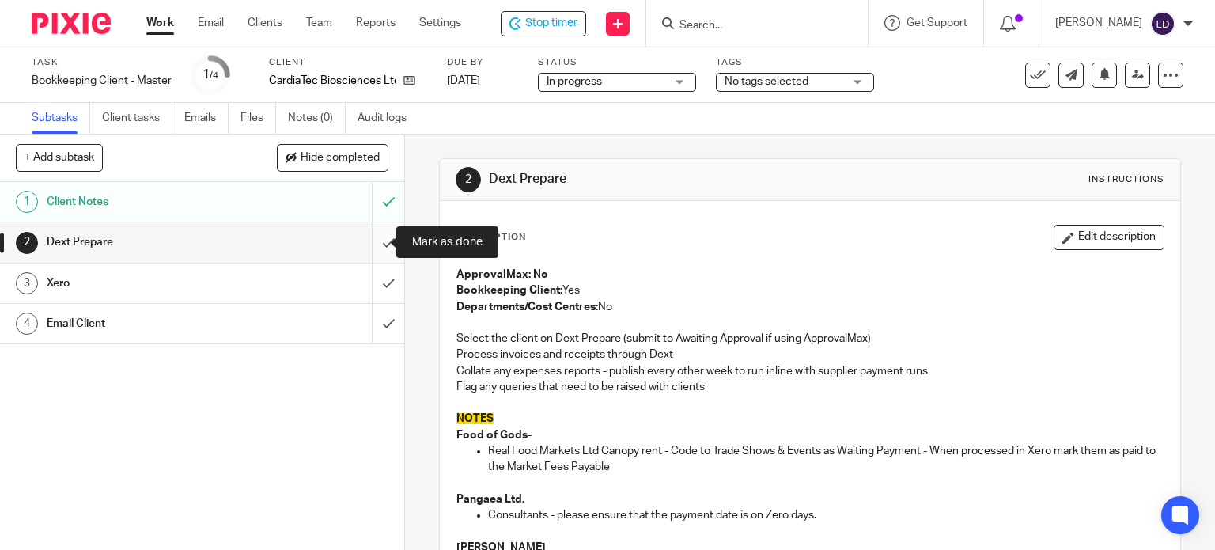
click at [375, 236] on input "submit" at bounding box center [202, 242] width 404 height 40
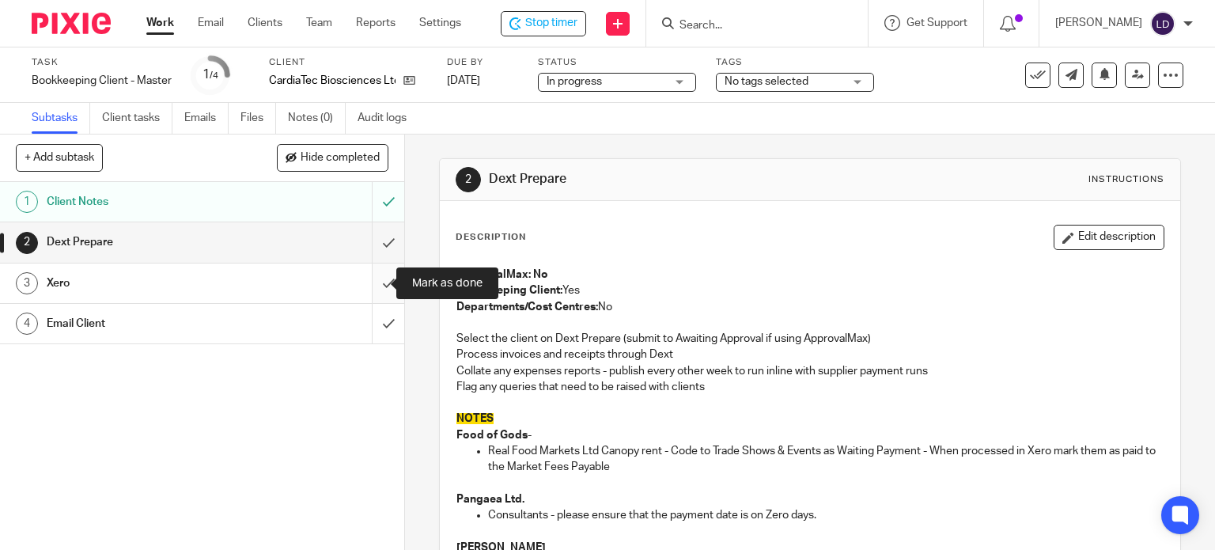
click at [373, 272] on input "submit" at bounding box center [202, 283] width 404 height 40
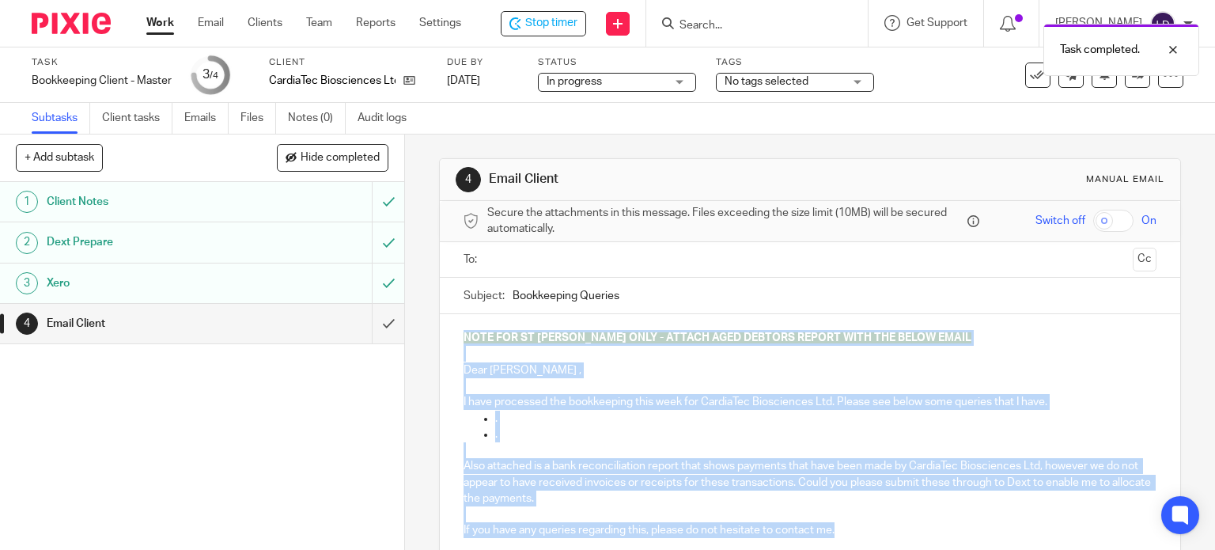
drag, startPoint x: 834, startPoint y: 373, endPoint x: 408, endPoint y: 316, distance: 429.2
click at [413, 316] on div "4 Email Client Manual email Secure the attachments in this message. Files excee…" at bounding box center [810, 341] width 810 height 415
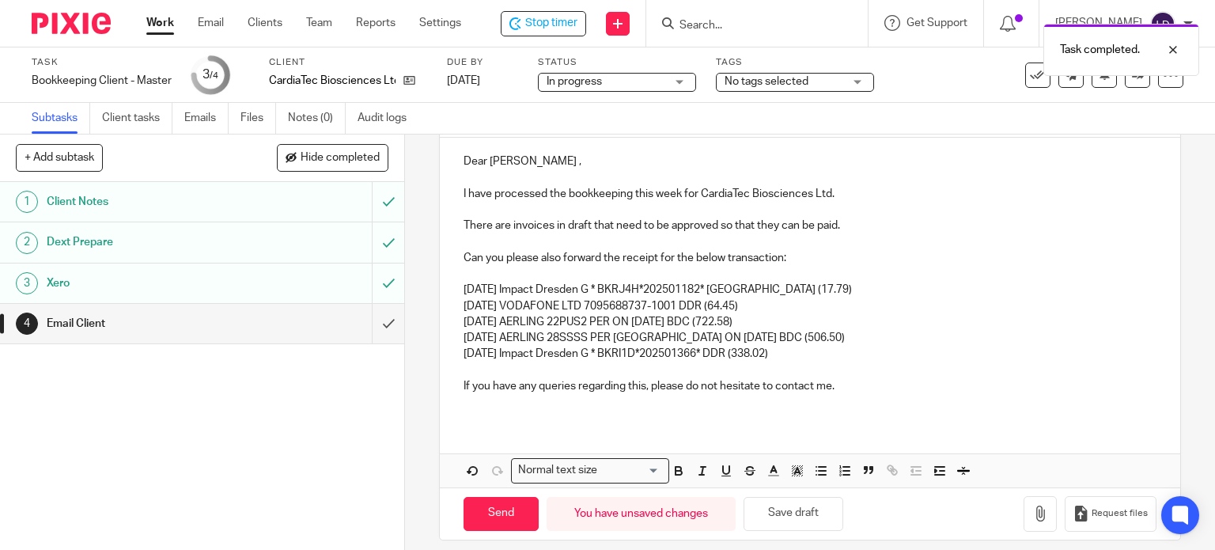
scroll to position [187, 0]
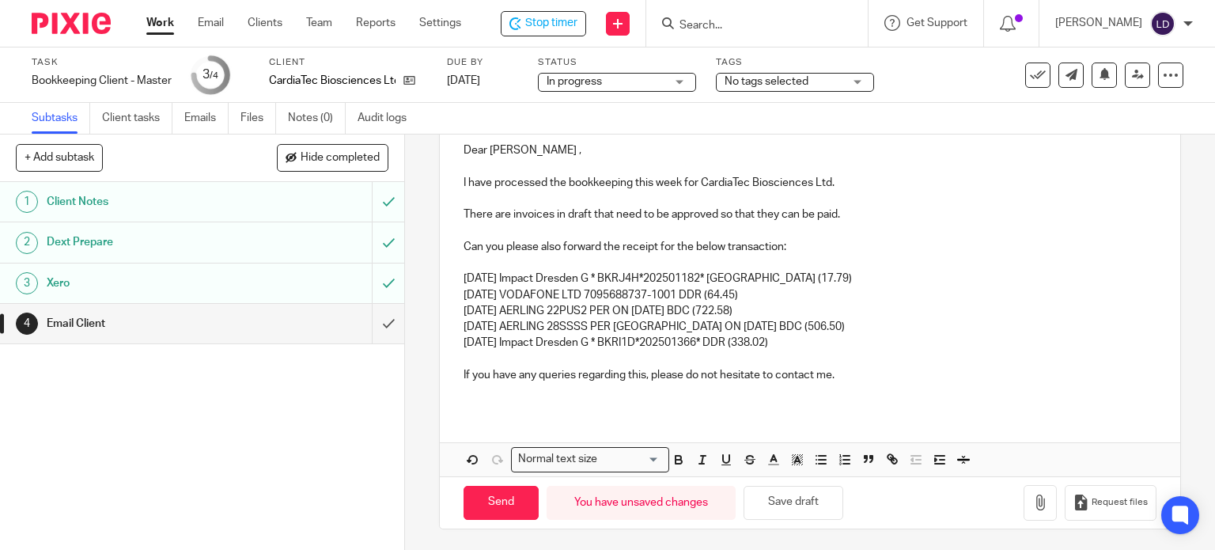
drag, startPoint x: 798, startPoint y: 342, endPoint x: 447, endPoint y: 339, distance: 351.2
click at [447, 339] on div "Dear Thelma , I have processed the bookkeeping this week for CardiaTec Bioscien…" at bounding box center [810, 269] width 741 height 284
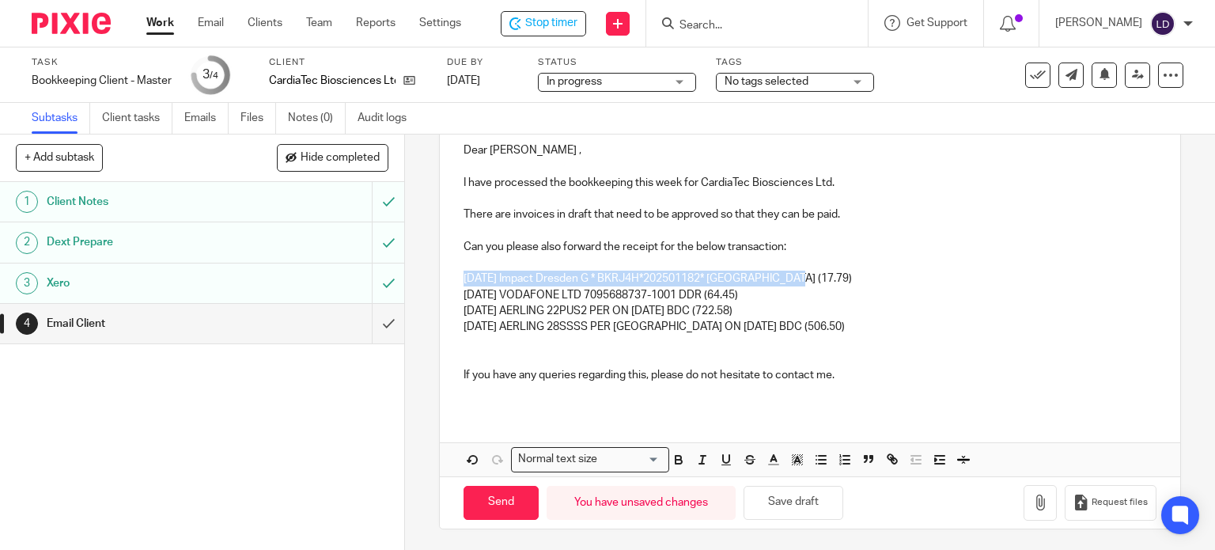
drag, startPoint x: 788, startPoint y: 274, endPoint x: 417, endPoint y: 284, distance: 371.0
click at [417, 284] on div "4 Email Client Manual email Secure the attachments in this message. Files excee…" at bounding box center [810, 341] width 810 height 415
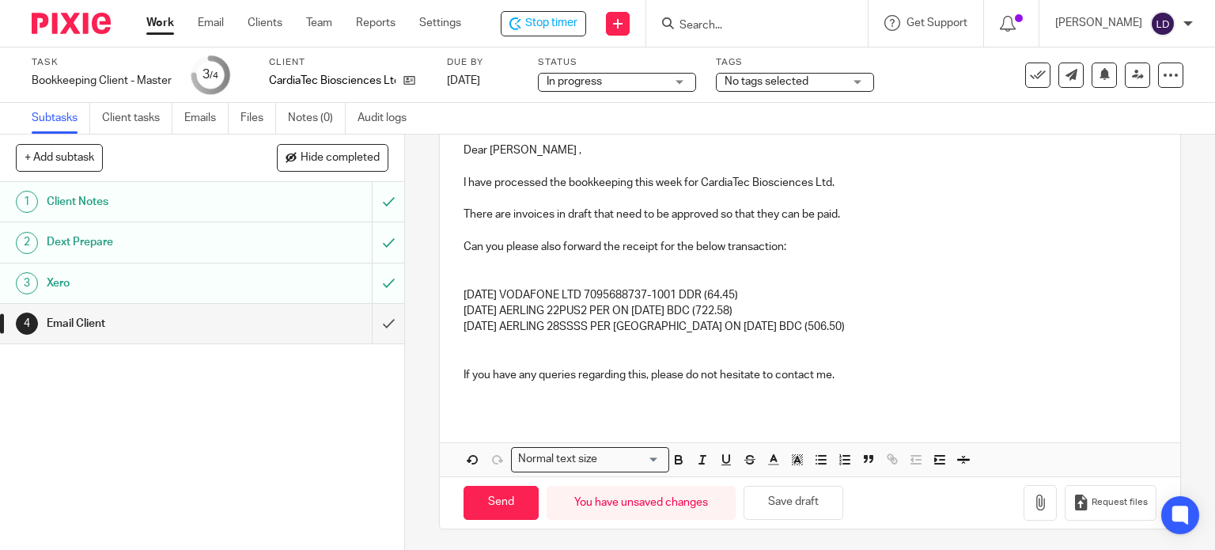
scroll to position [172, 0]
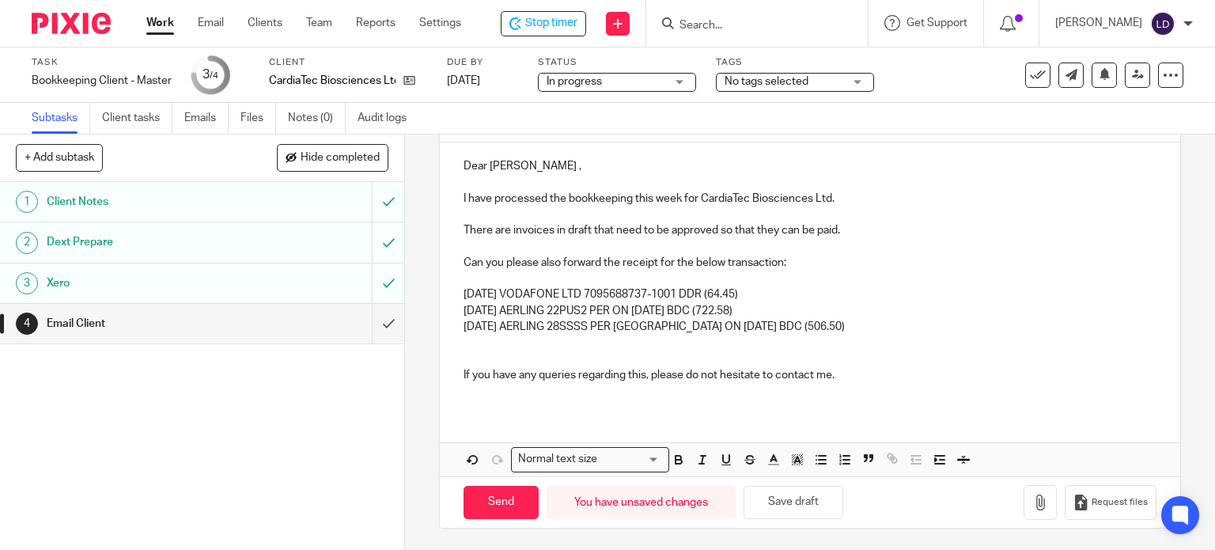
click at [824, 326] on p "5 Aug 2025 AERLING 28SSSS PER IRELAND ON 01 AUG BDC (506.50)" at bounding box center [810, 327] width 694 height 16
click at [463, 331] on p "5 Aug 2025 AERLING 28SSSS PER IRELAND ON 01 AUG BDC (506.50)" at bounding box center [810, 327] width 694 height 16
click at [469, 338] on p at bounding box center [810, 343] width 694 height 16
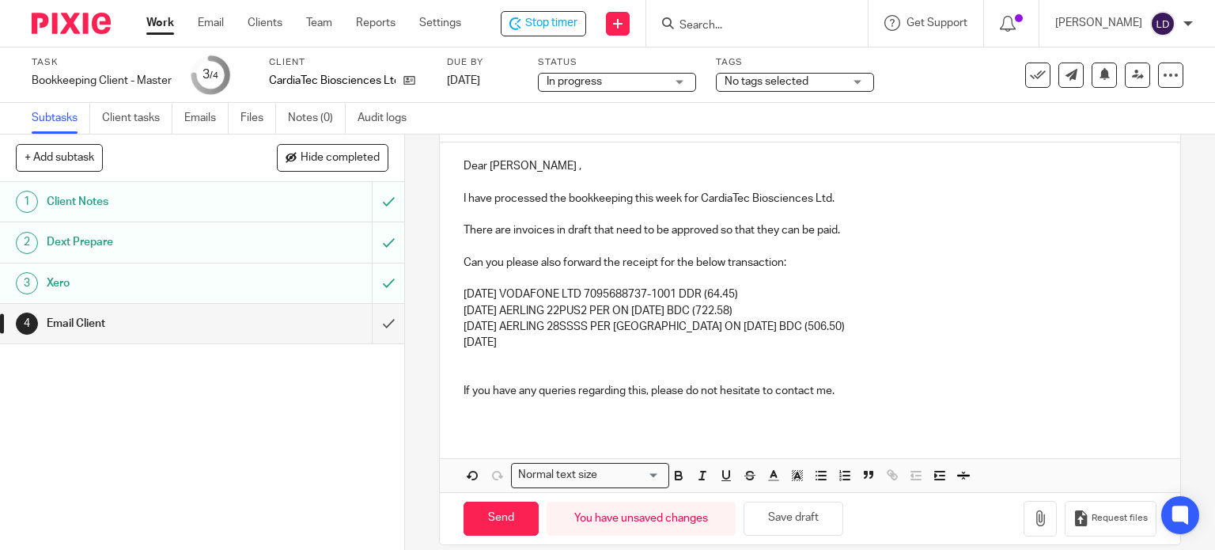
scroll to position [49, 0]
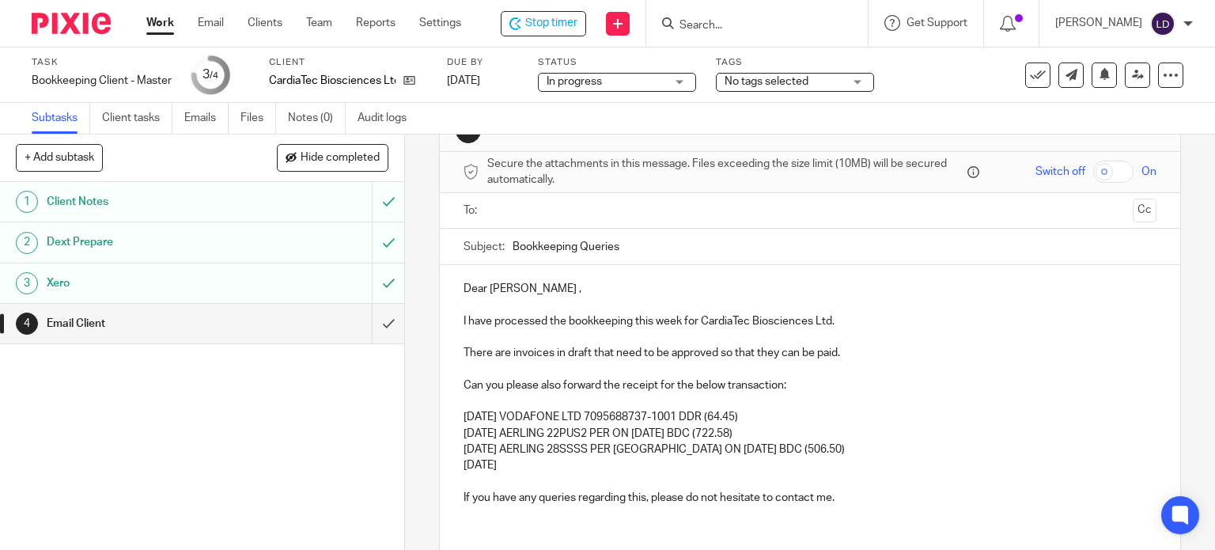
click at [544, 456] on p "5 Aug 2025 AERLING 28SSSS PER IRELAND ON 01 AUG BDC (506.50)" at bounding box center [810, 449] width 694 height 16
click at [544, 466] on p "[DATE]" at bounding box center [810, 465] width 694 height 16
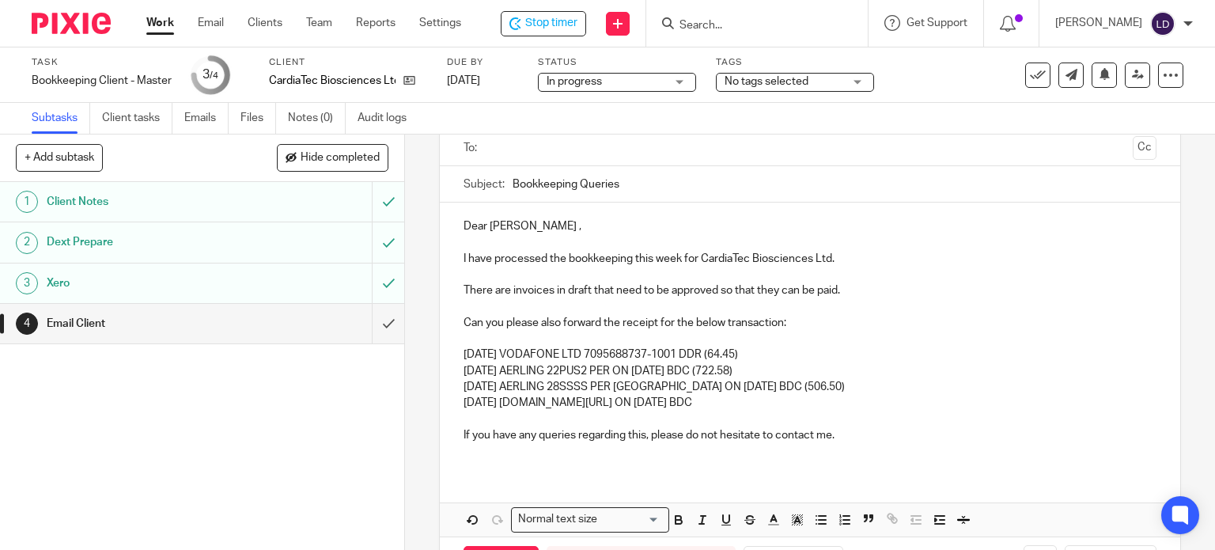
scroll to position [131, 0]
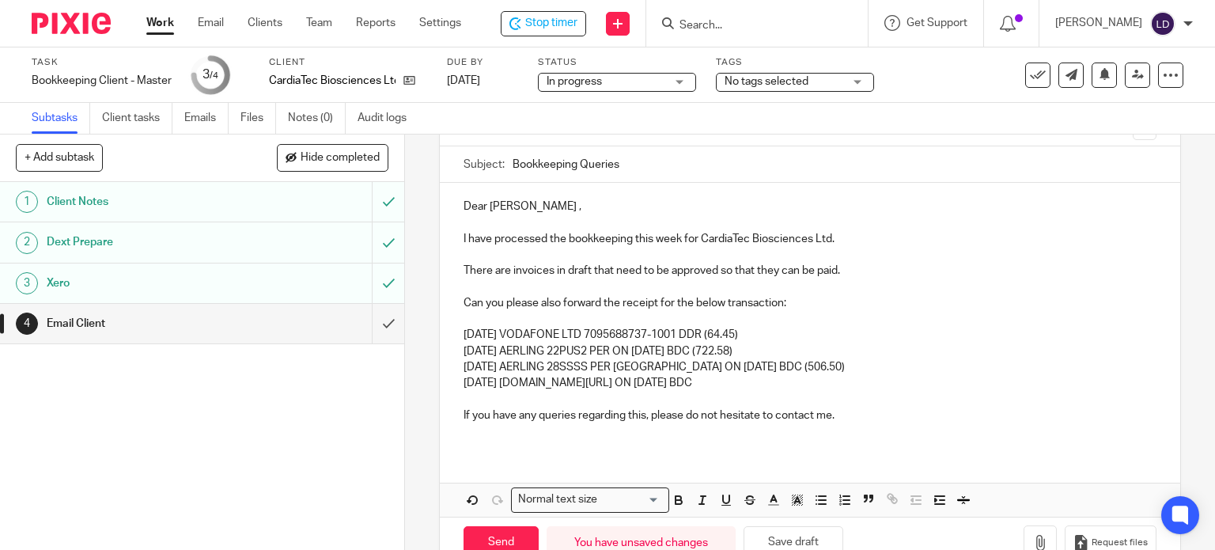
click at [772, 382] on p "13 Aug 2025 APPLE.COM/BILL ON 12 AUG BDC" at bounding box center [810, 383] width 694 height 16
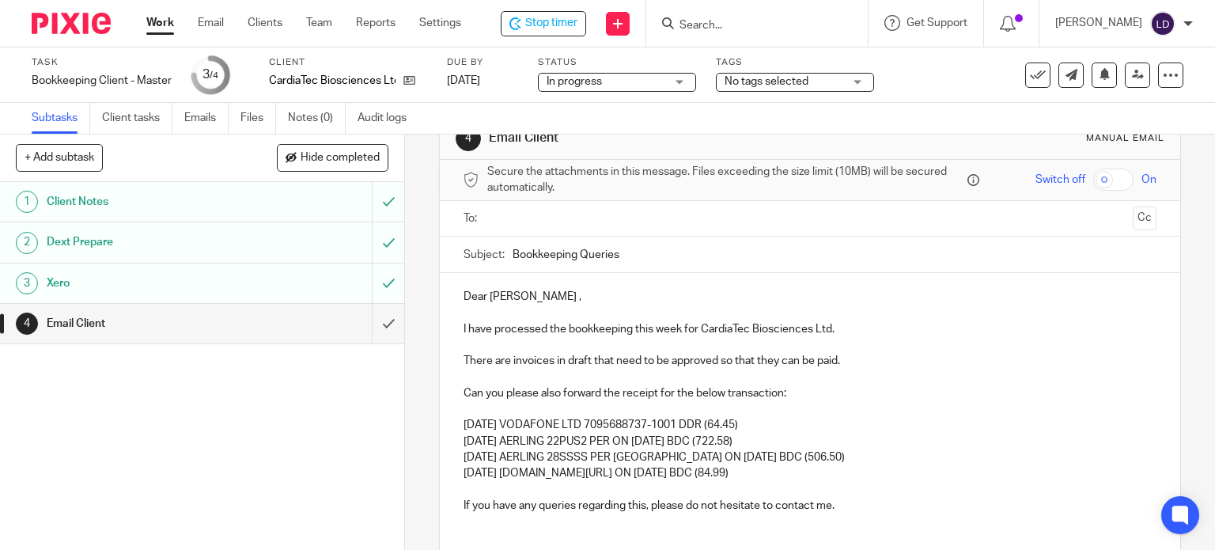
scroll to position [132, 0]
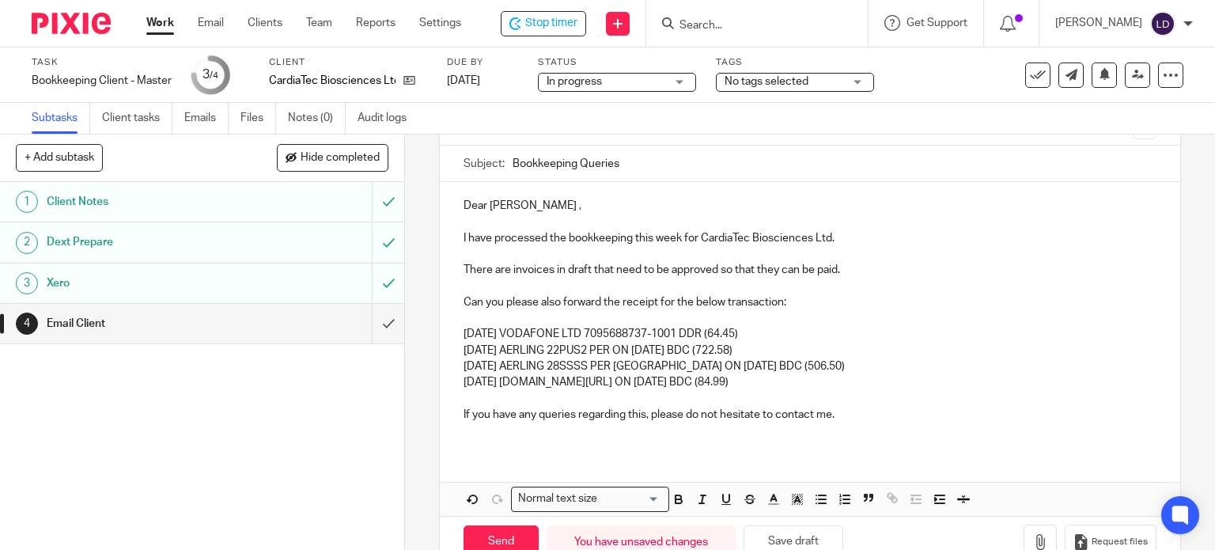
click at [652, 301] on p "Can you please also forward the receipt for the below transaction:" at bounding box center [810, 302] width 694 height 16
click at [620, 303] on p "Can you please also forward the receipts for the below transaction:" at bounding box center [810, 302] width 694 height 16
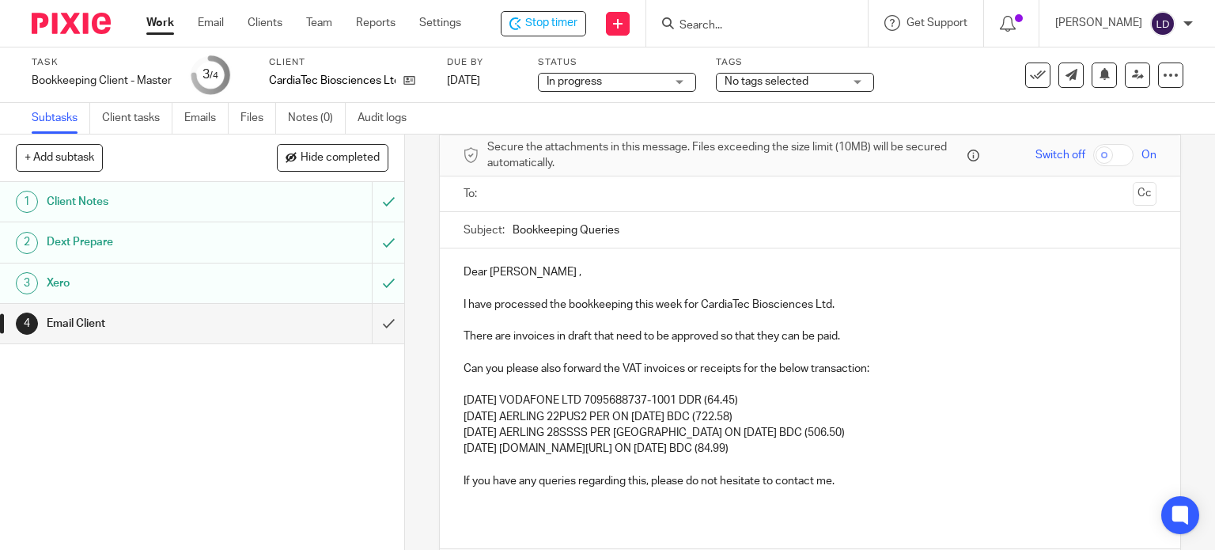
scroll to position [0, 0]
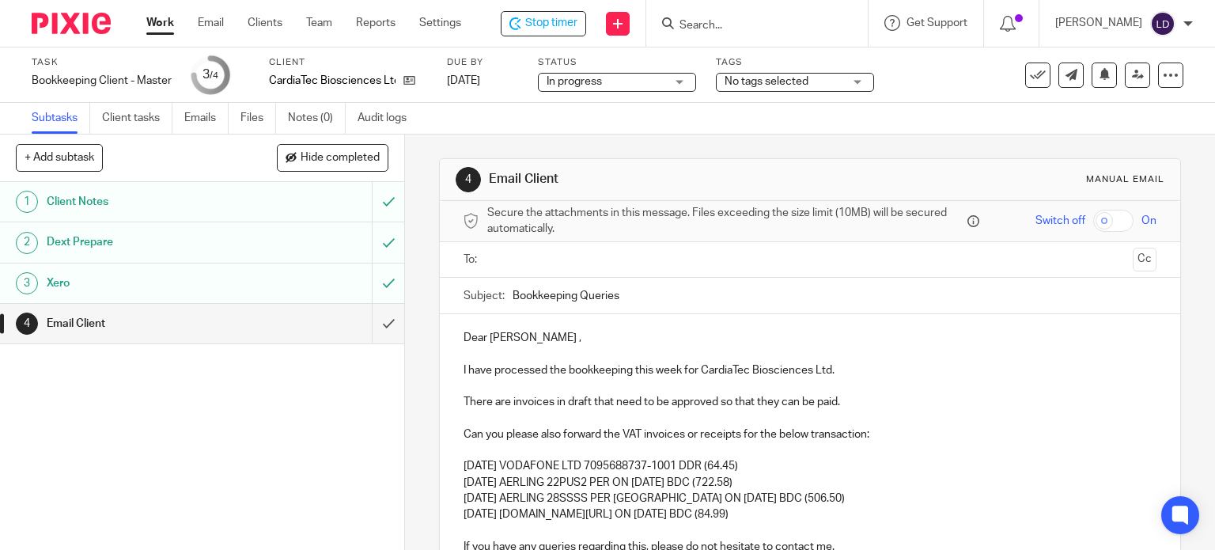
click at [576, 251] on input "text" at bounding box center [809, 260] width 633 height 18
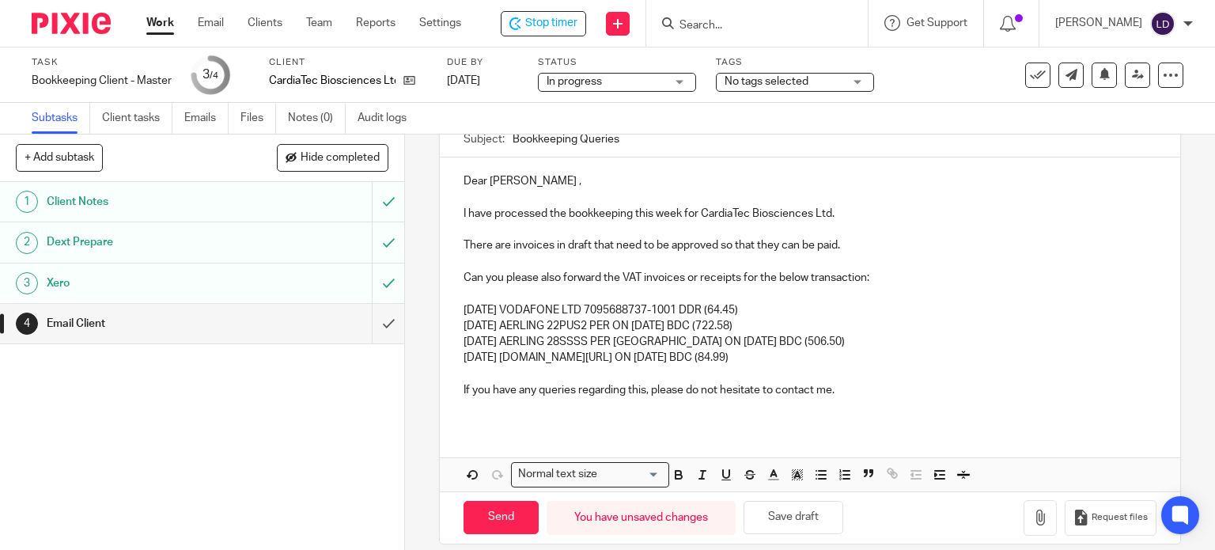
scroll to position [175, 0]
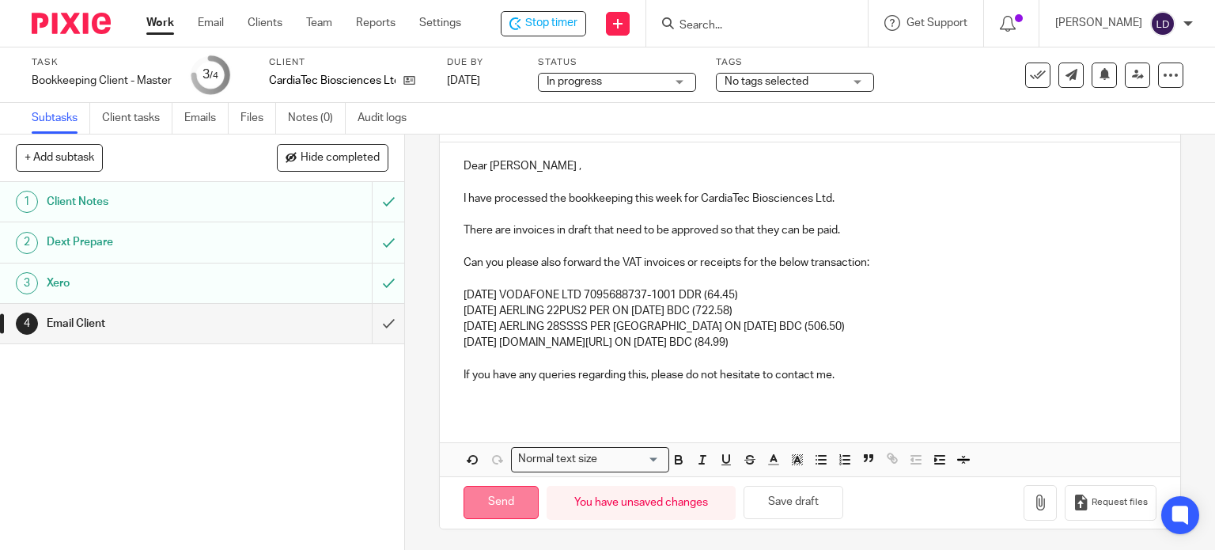
click at [474, 501] on input "Send" at bounding box center [500, 503] width 75 height 34
type input "Sent"
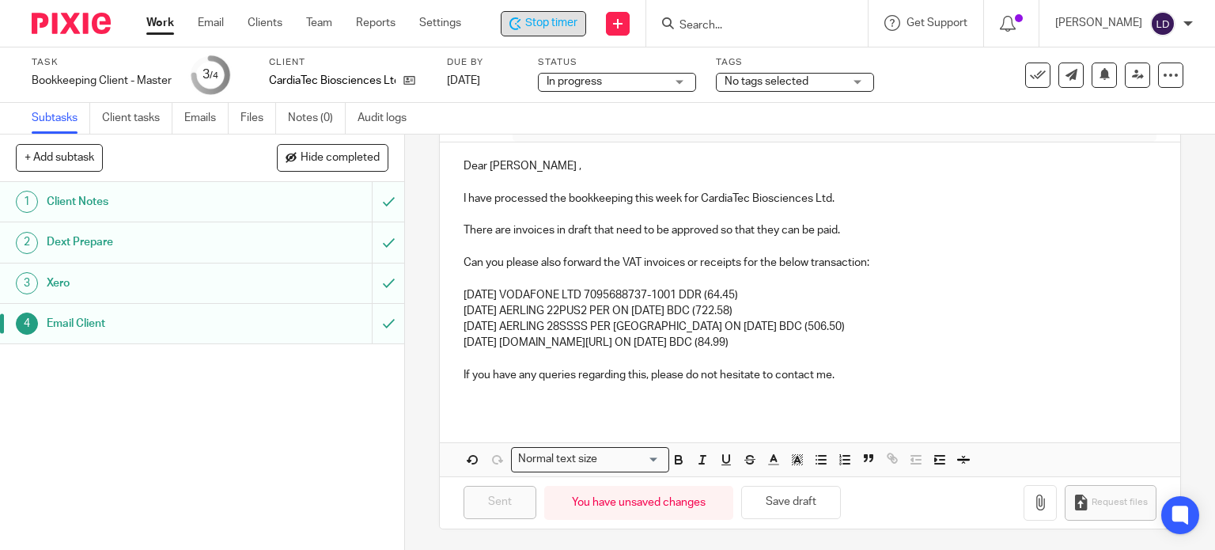
click at [520, 28] on icon at bounding box center [515, 23] width 12 height 13
click at [157, 21] on link "Work" at bounding box center [160, 23] width 28 height 16
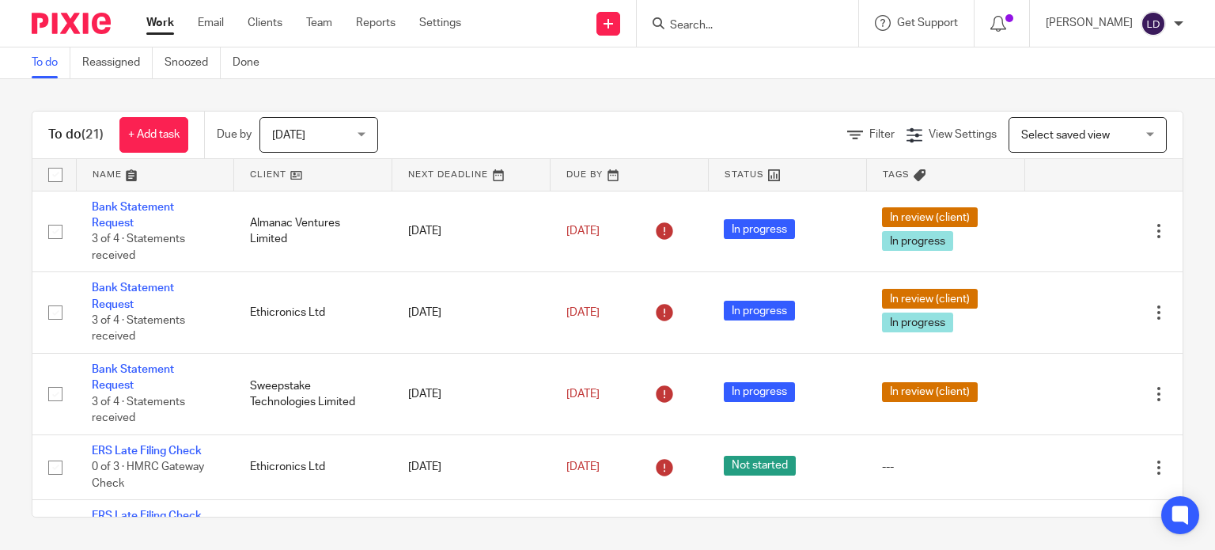
click at [275, 177] on link at bounding box center [312, 175] width 157 height 32
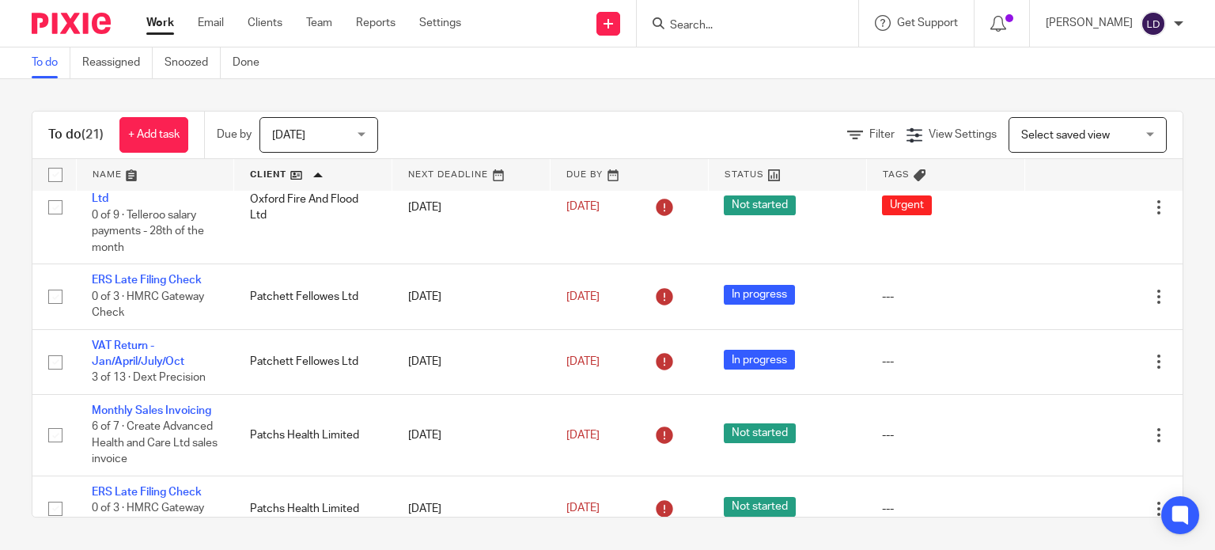
scroll to position [527, 0]
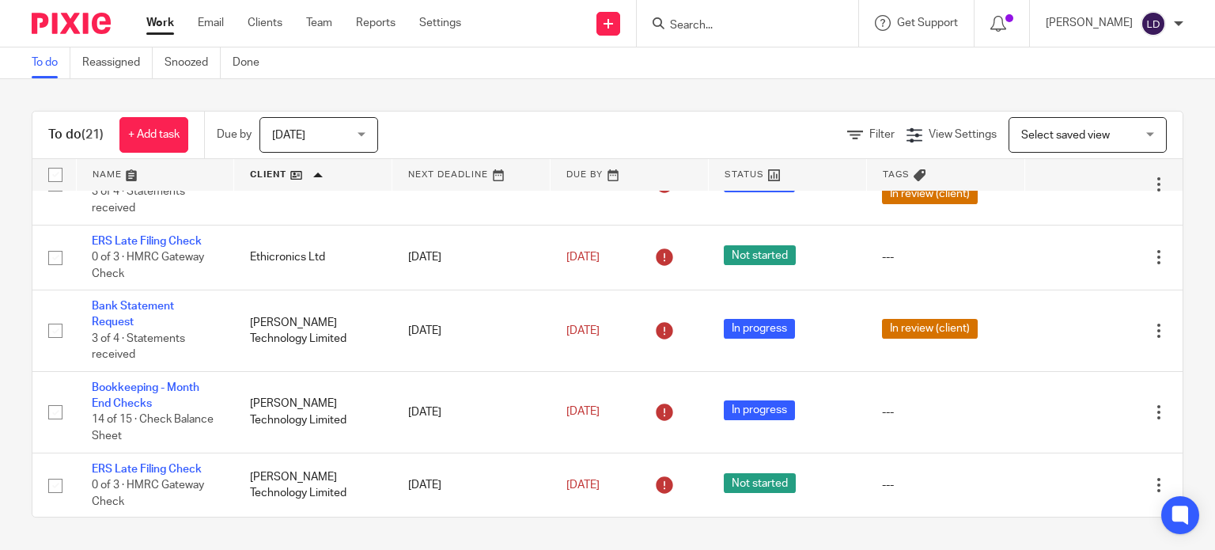
click at [702, 21] on input "Search" at bounding box center [739, 26] width 142 height 14
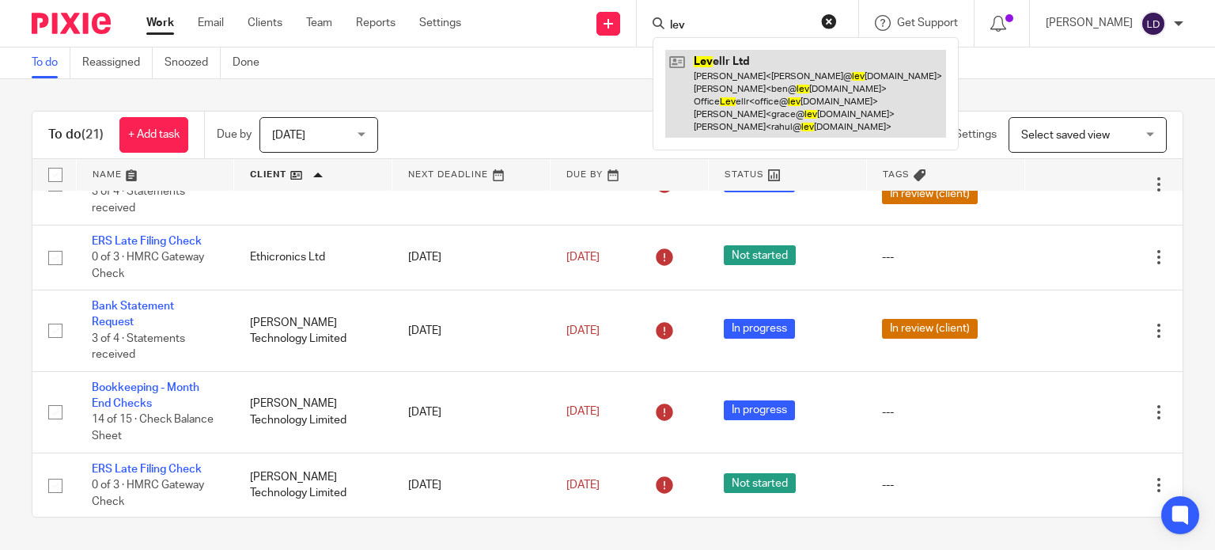
type input "lev"
click at [743, 63] on link at bounding box center [805, 94] width 281 height 88
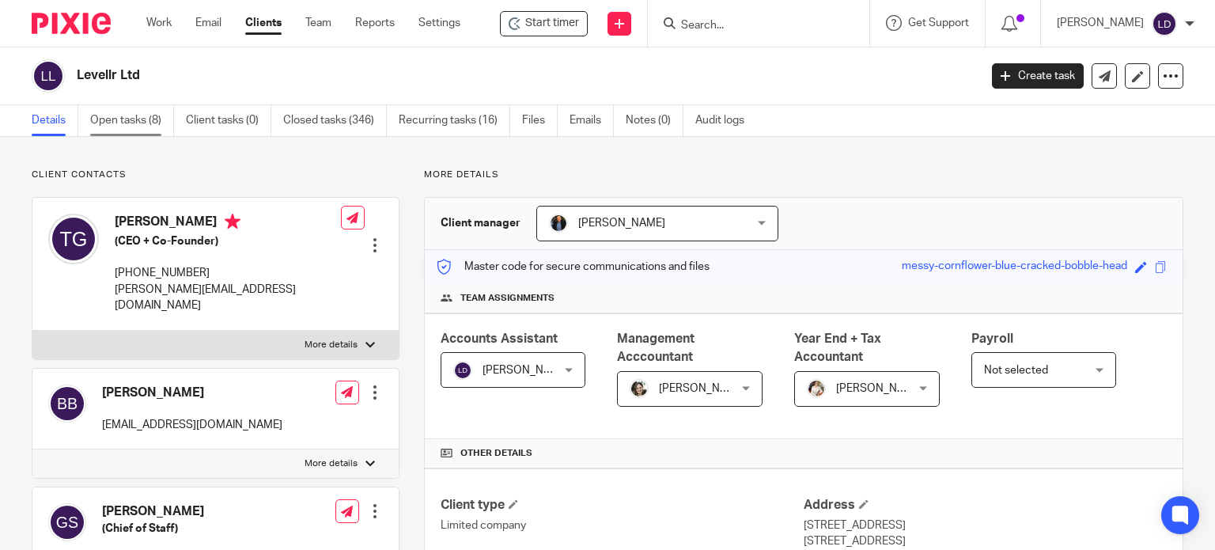
click at [140, 134] on link "Open tasks (8)" at bounding box center [132, 120] width 84 height 31
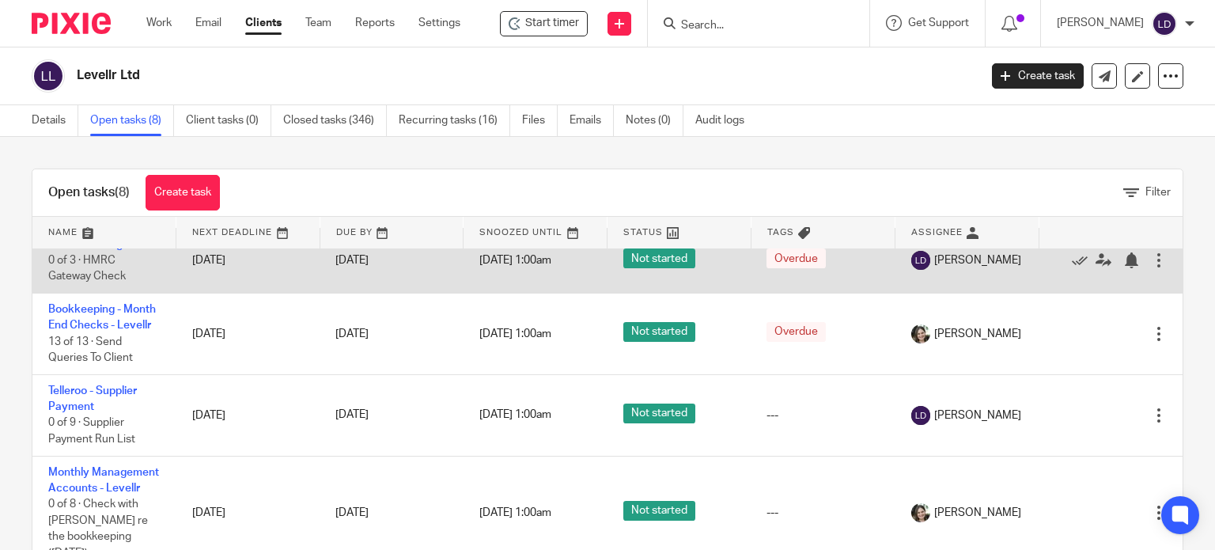
scroll to position [131, 0]
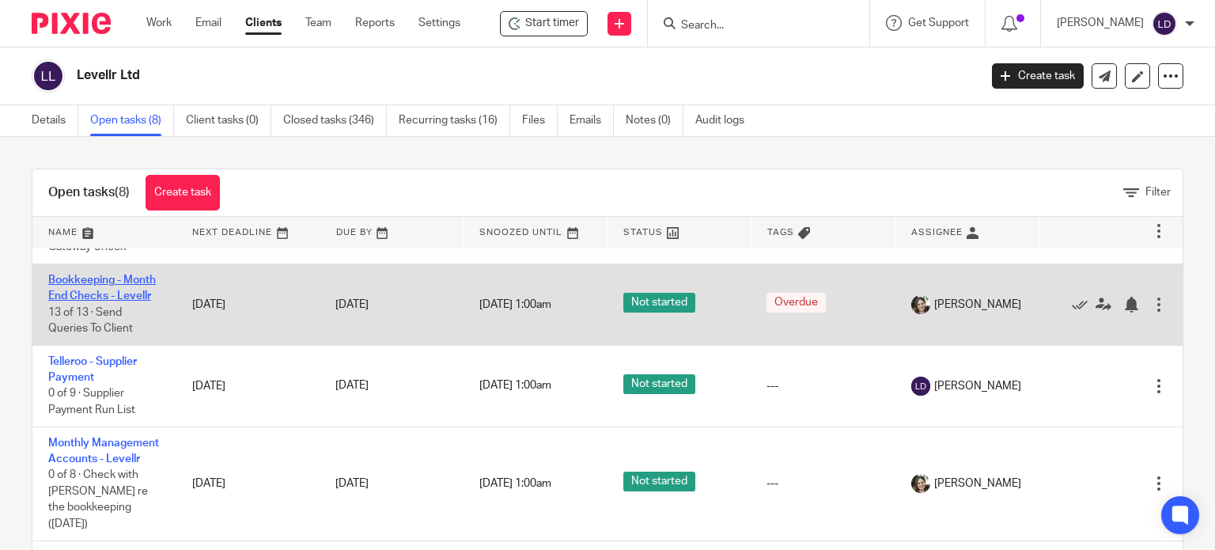
click at [114, 301] on link "Bookkeeping - Month End Checks - Levellr" at bounding box center [102, 287] width 108 height 27
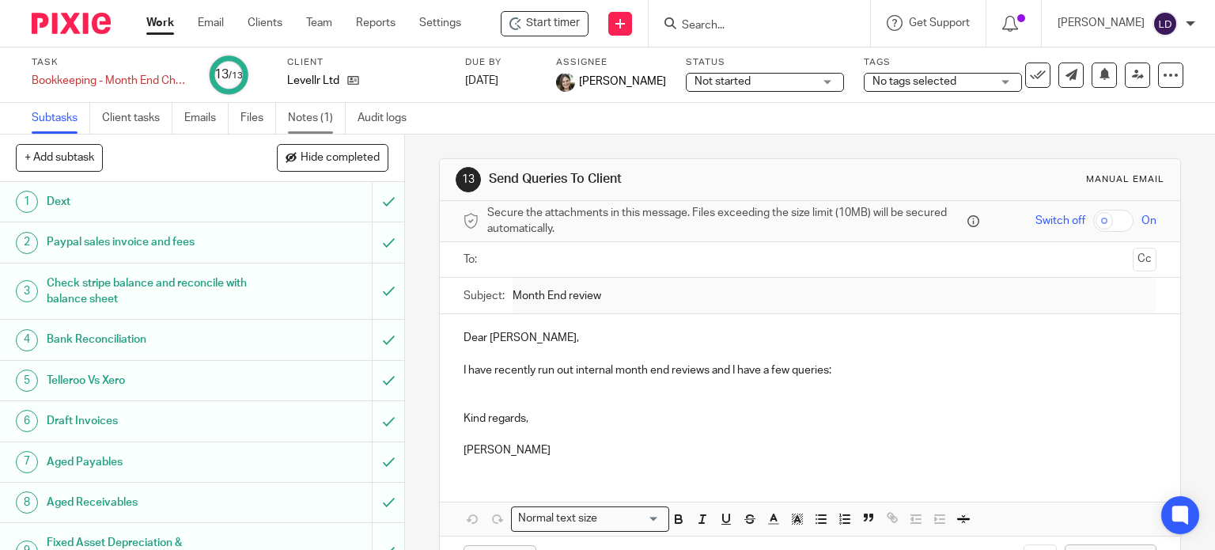
click at [312, 118] on link "Notes (1)" at bounding box center [317, 118] width 58 height 31
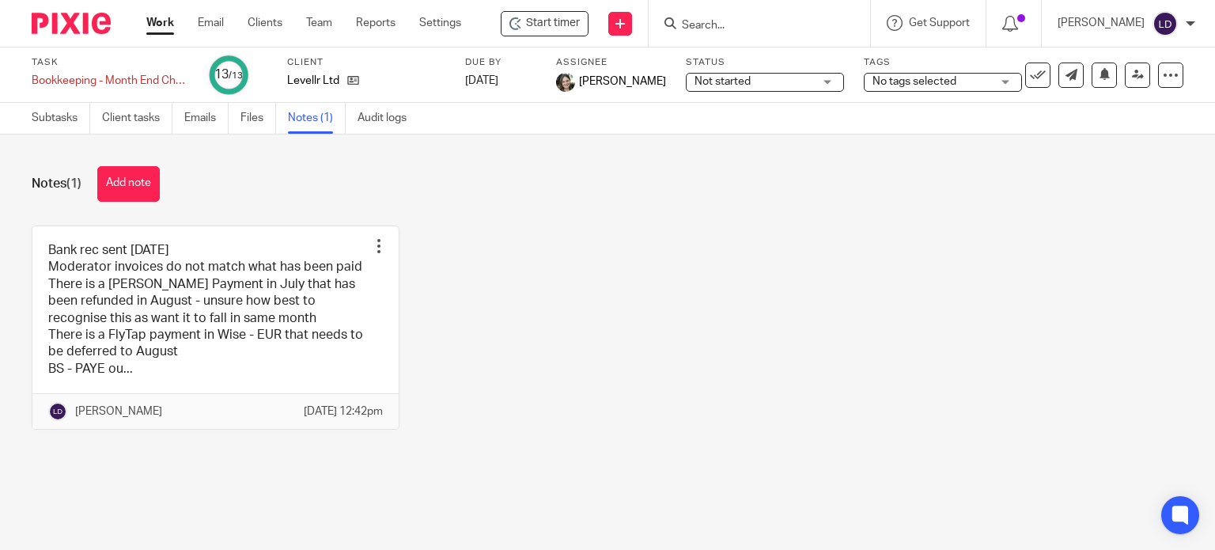
drag, startPoint x: 70, startPoint y: 123, endPoint x: 62, endPoint y: 149, distance: 28.0
click at [70, 123] on link "Subtasks" at bounding box center [61, 118] width 59 height 31
